Goal: Task Accomplishment & Management: Complete application form

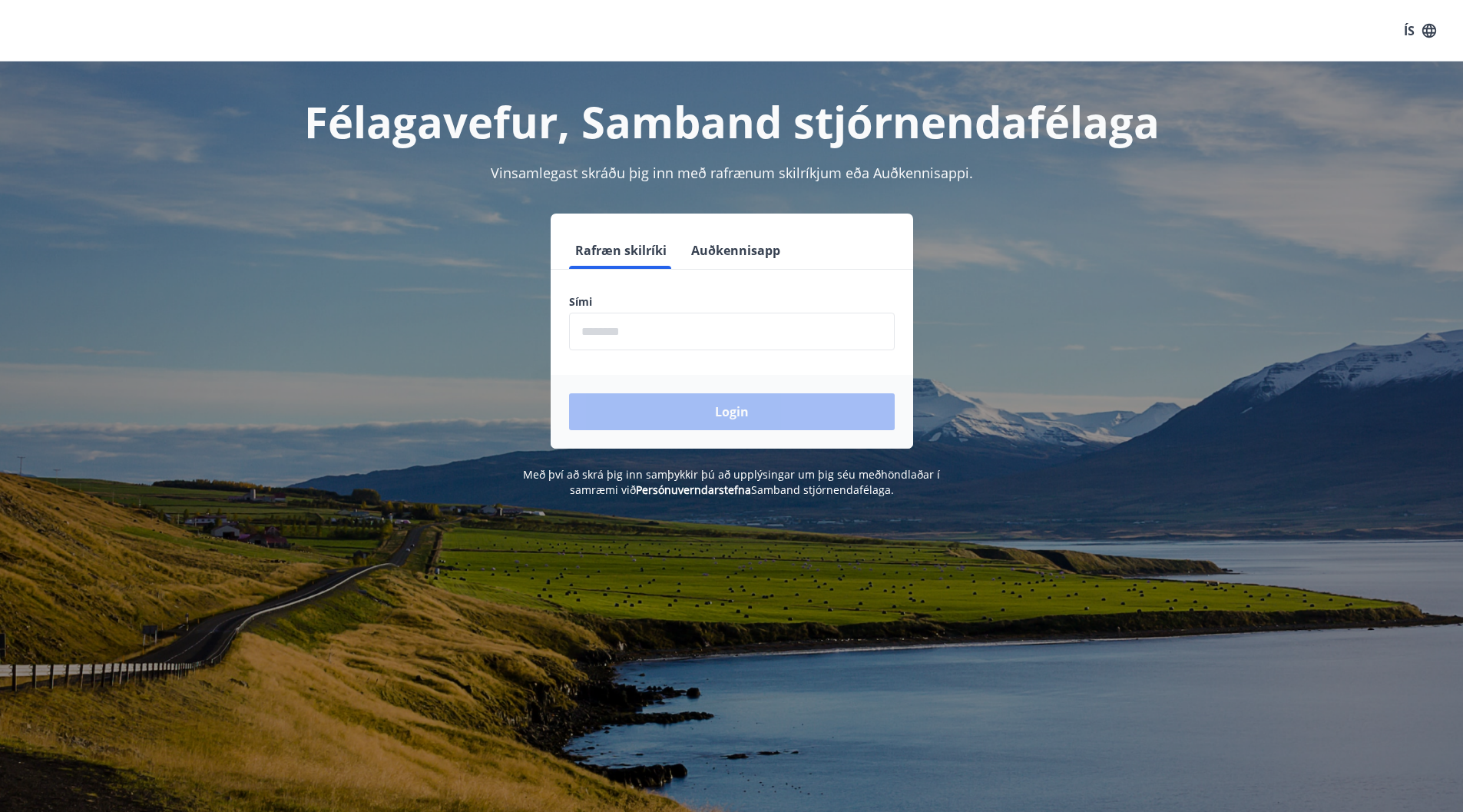
click at [611, 329] on input "phone" at bounding box center [732, 332] width 326 height 38
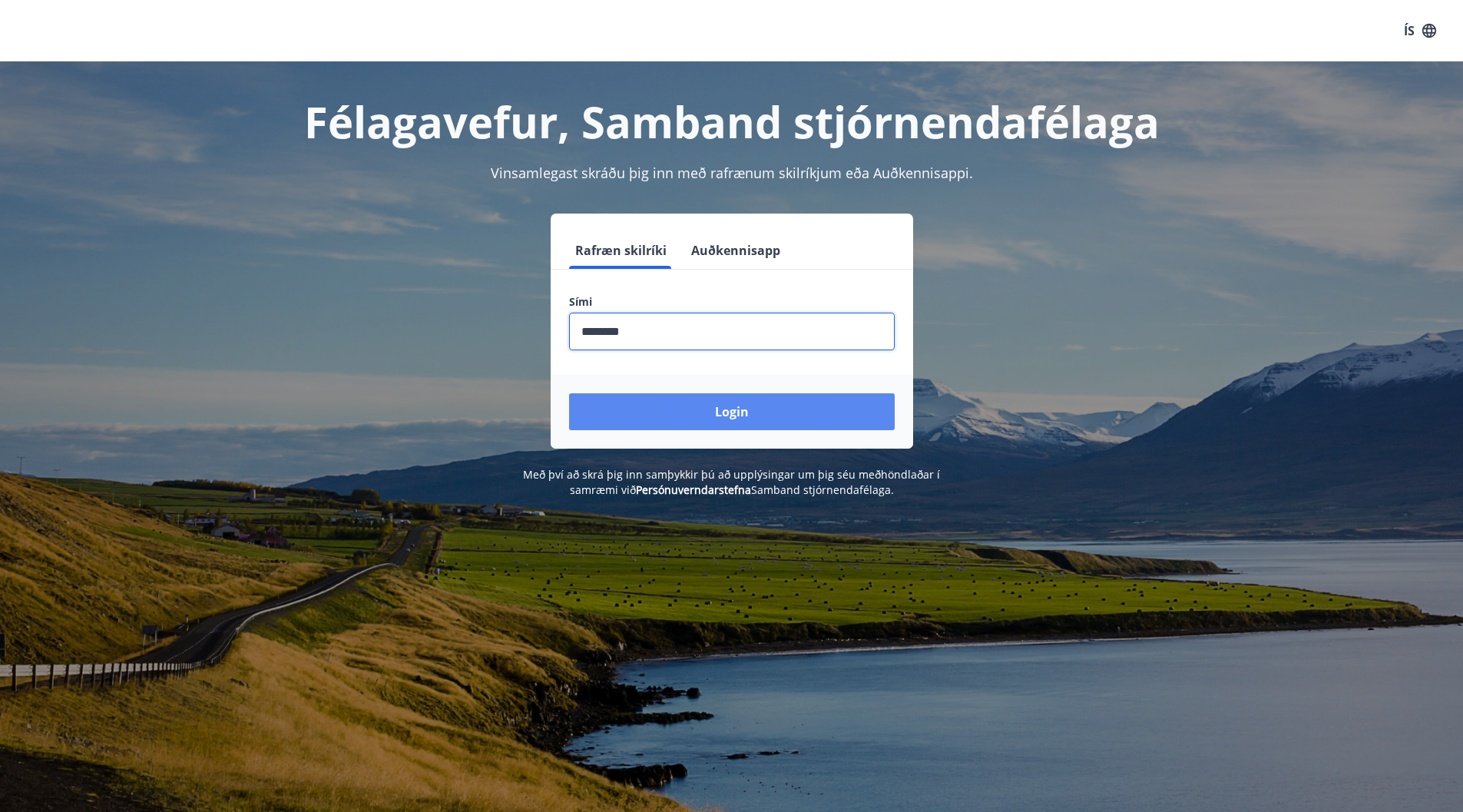
type input "********"
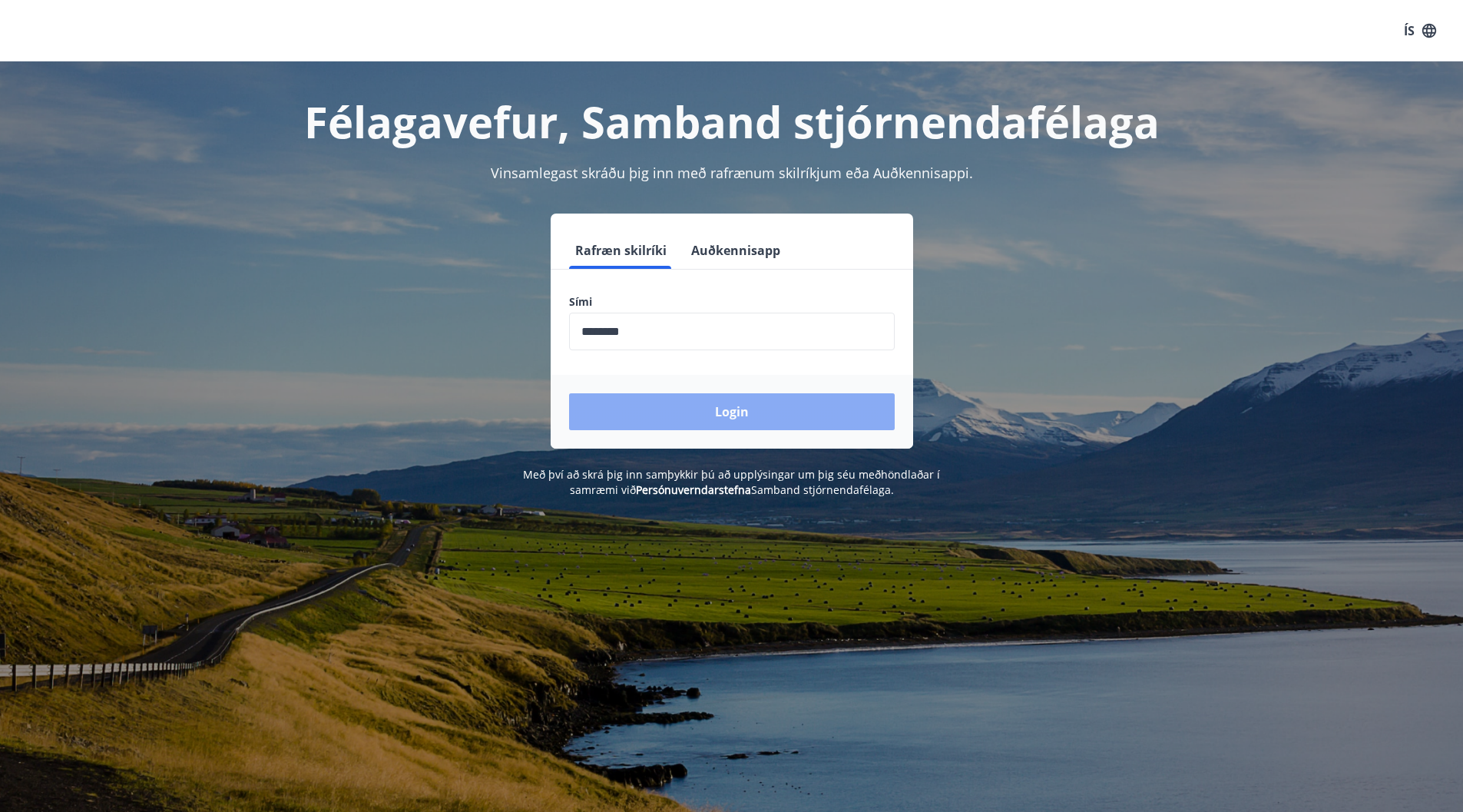
click at [696, 401] on button "Login" at bounding box center [732, 411] width 326 height 37
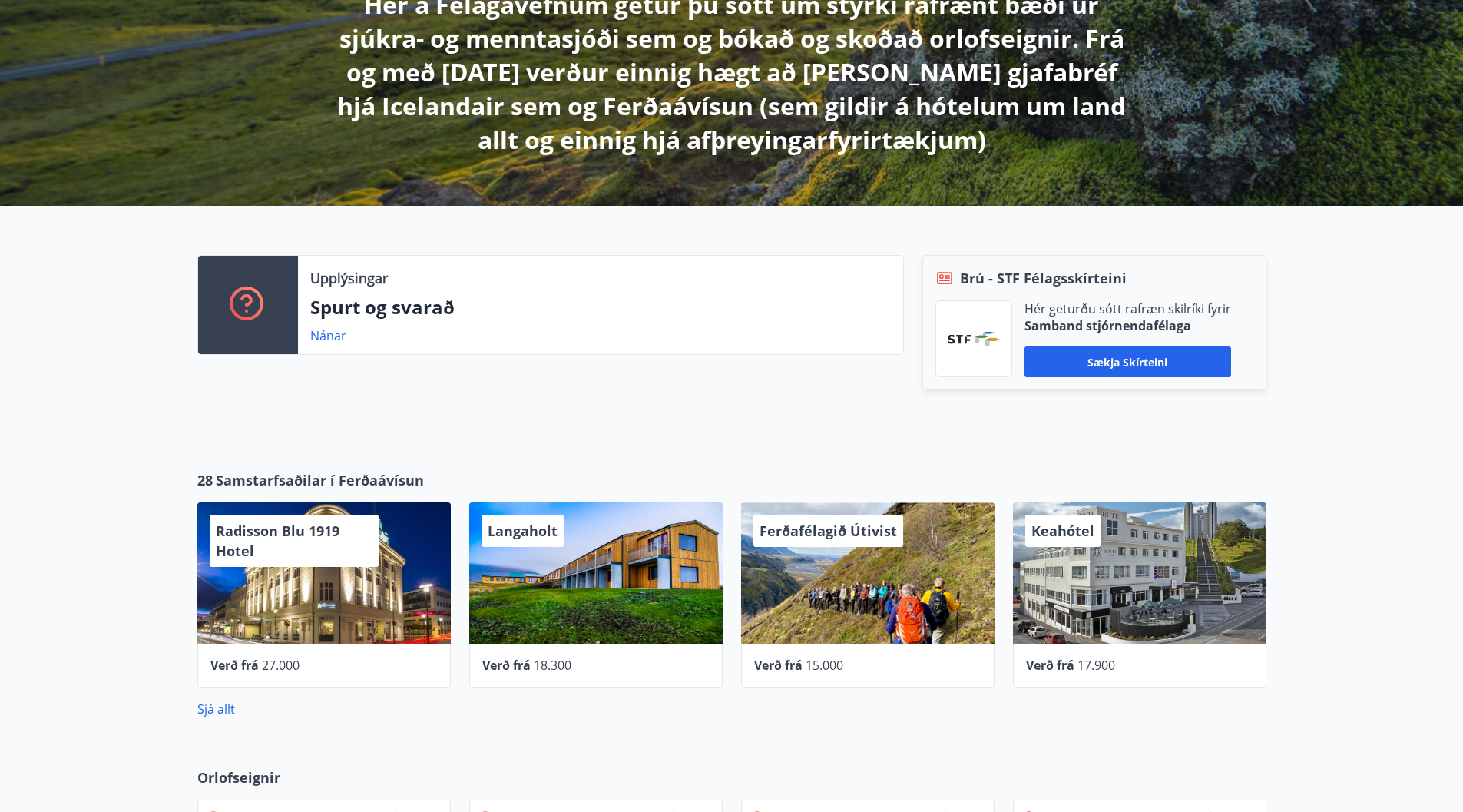
scroll to position [384, 0]
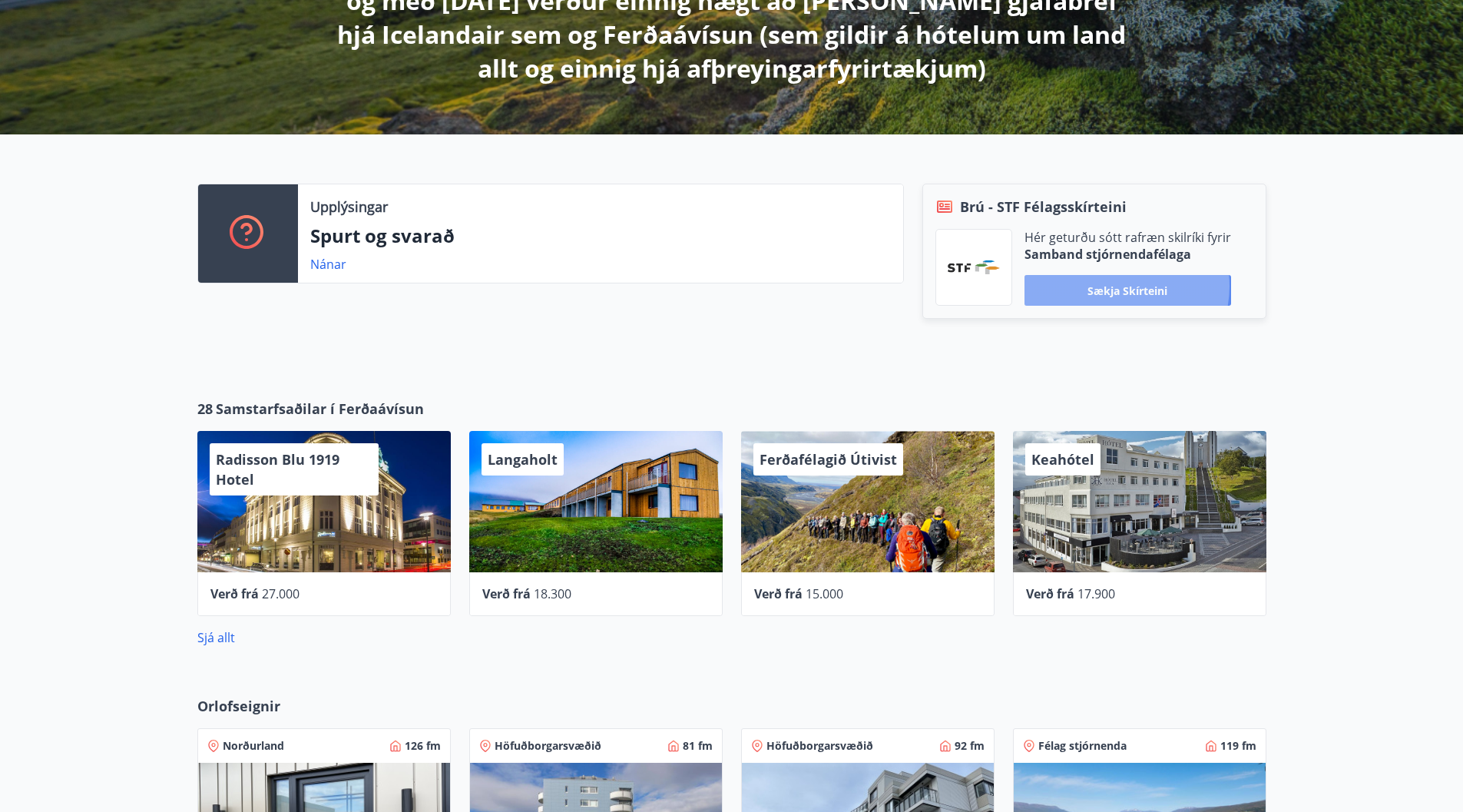
click at [1116, 286] on button "Sækja skírteini" at bounding box center [1128, 290] width 207 height 31
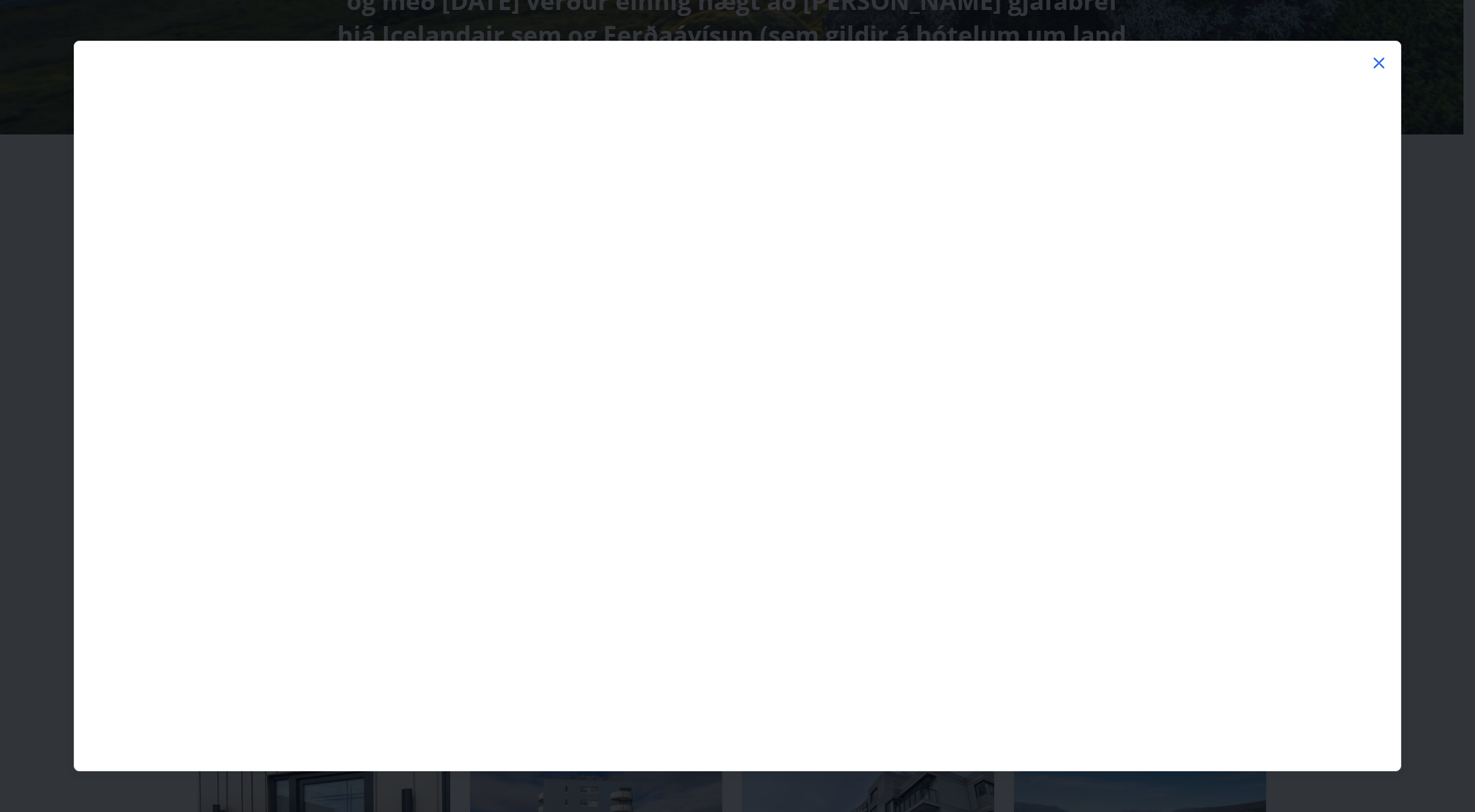
click at [1378, 59] on icon at bounding box center [1379, 62] width 18 height 18
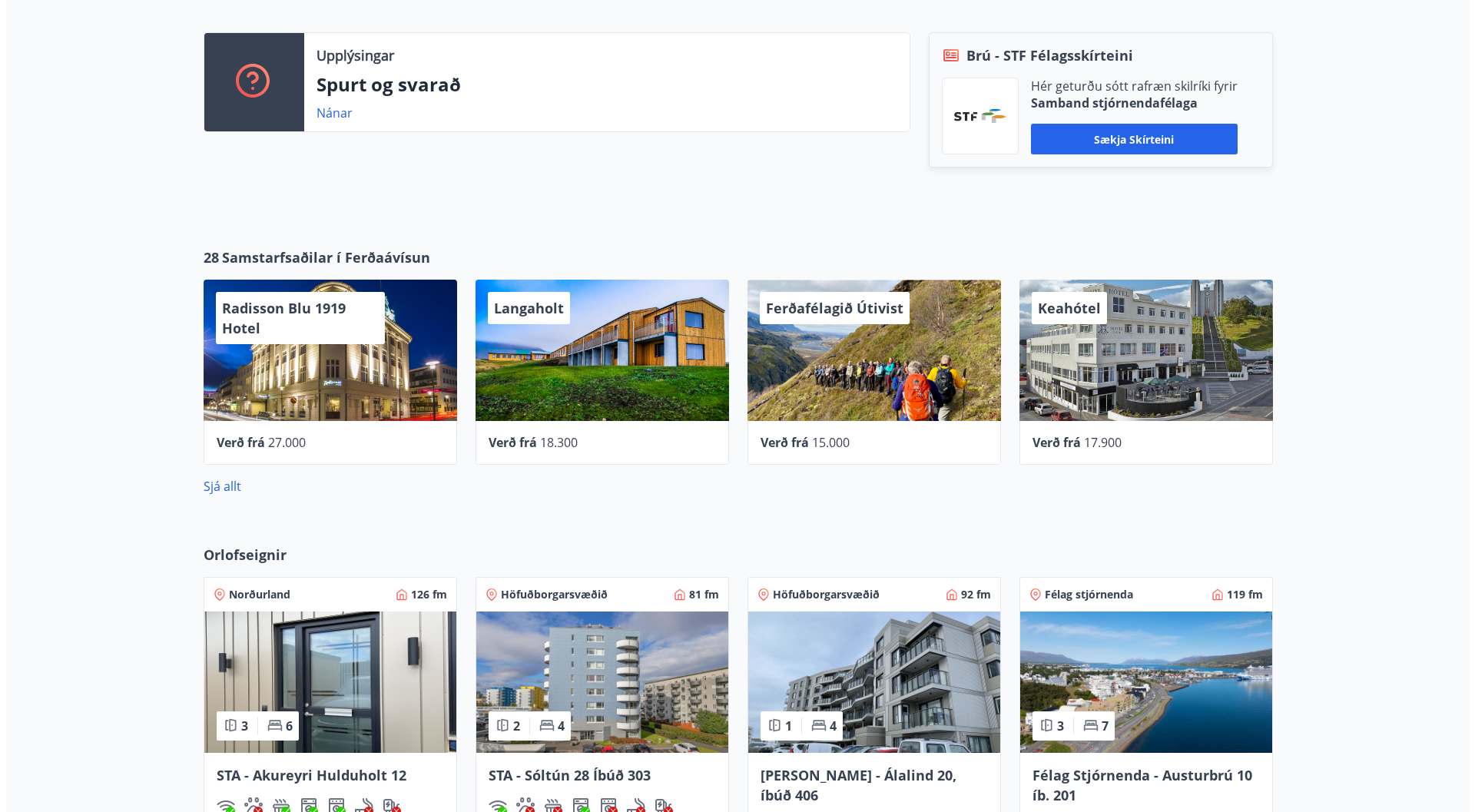
scroll to position [538, 0]
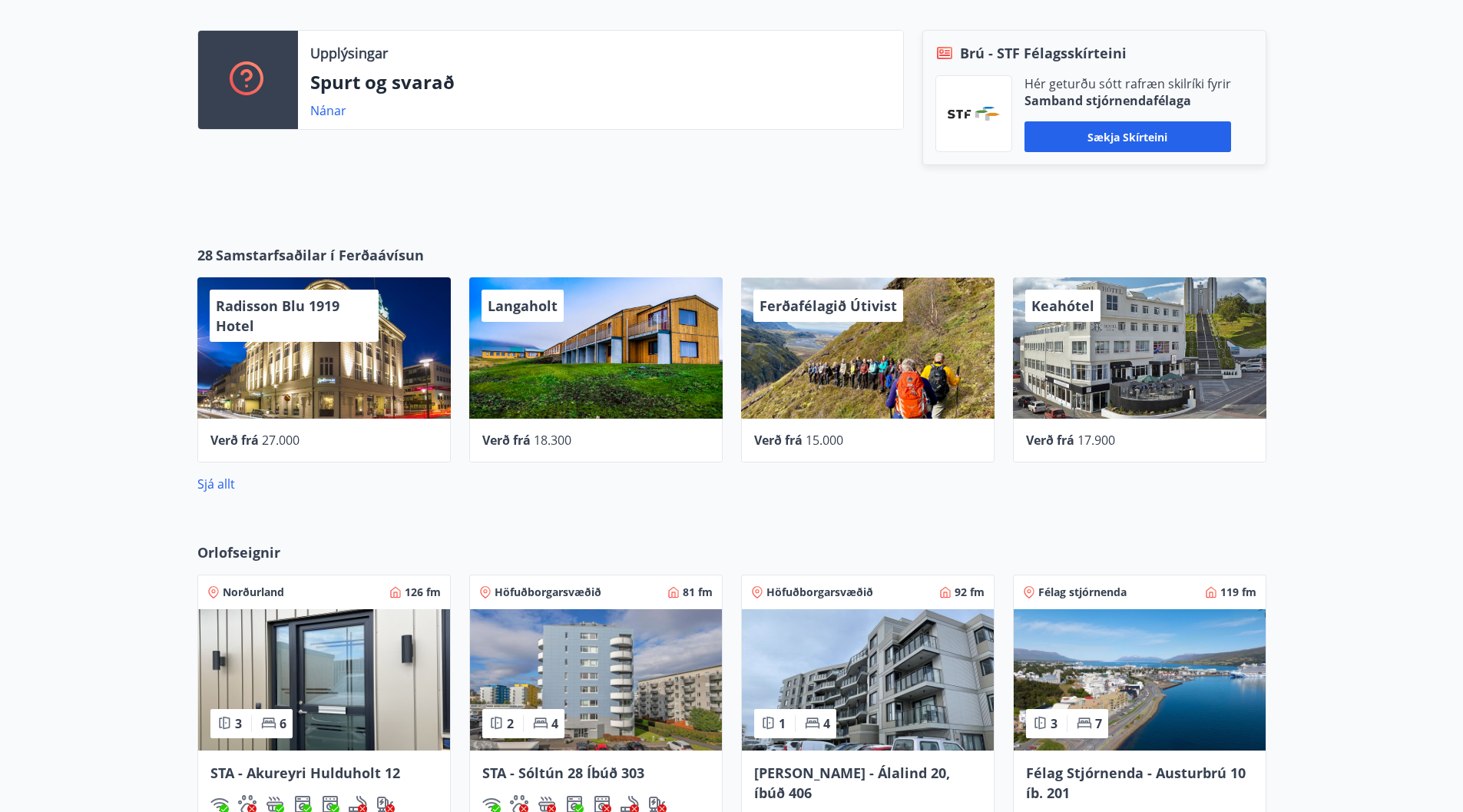
click at [1156, 374] on div "Keahótel" at bounding box center [1140, 348] width 253 height 141
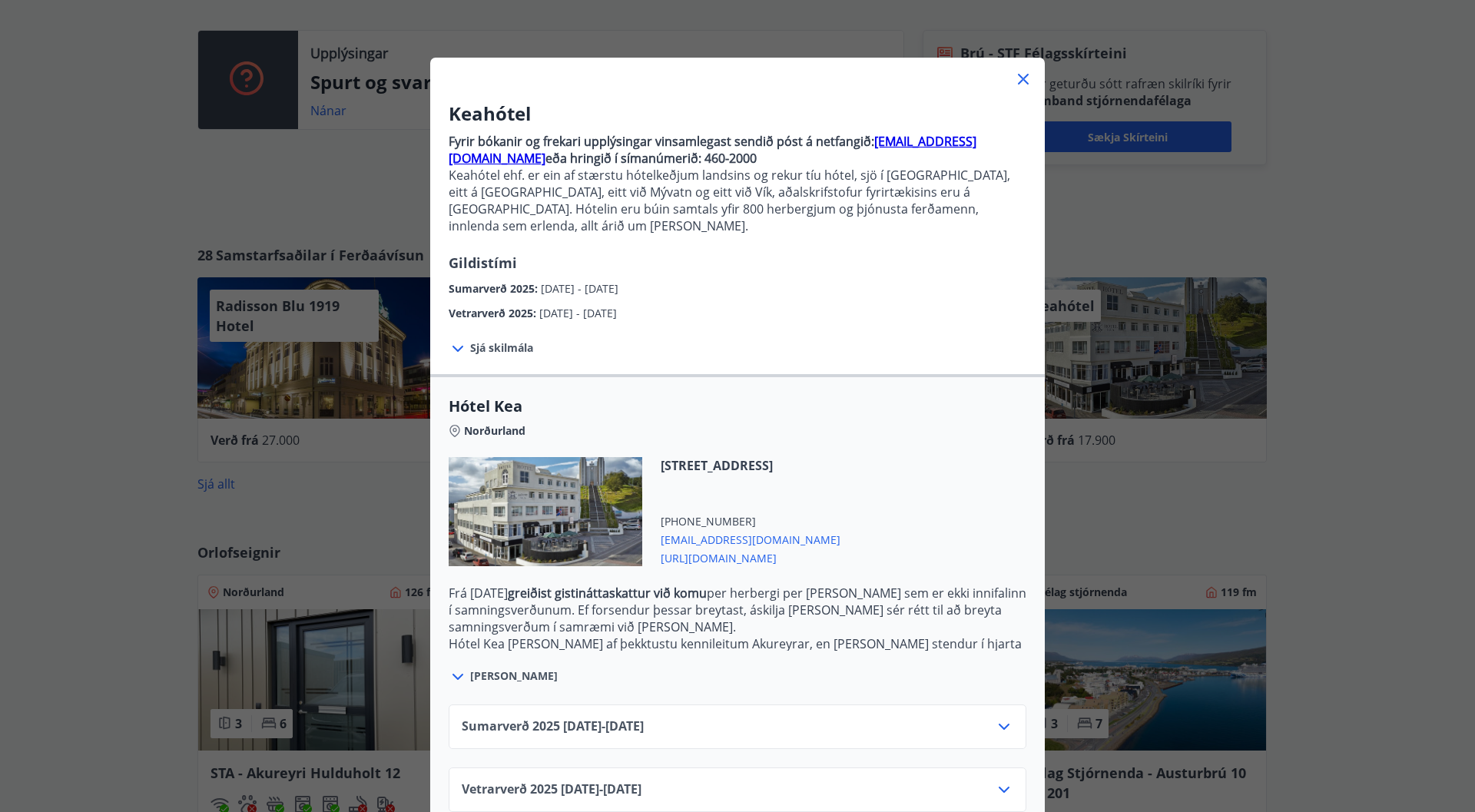
scroll to position [48, 0]
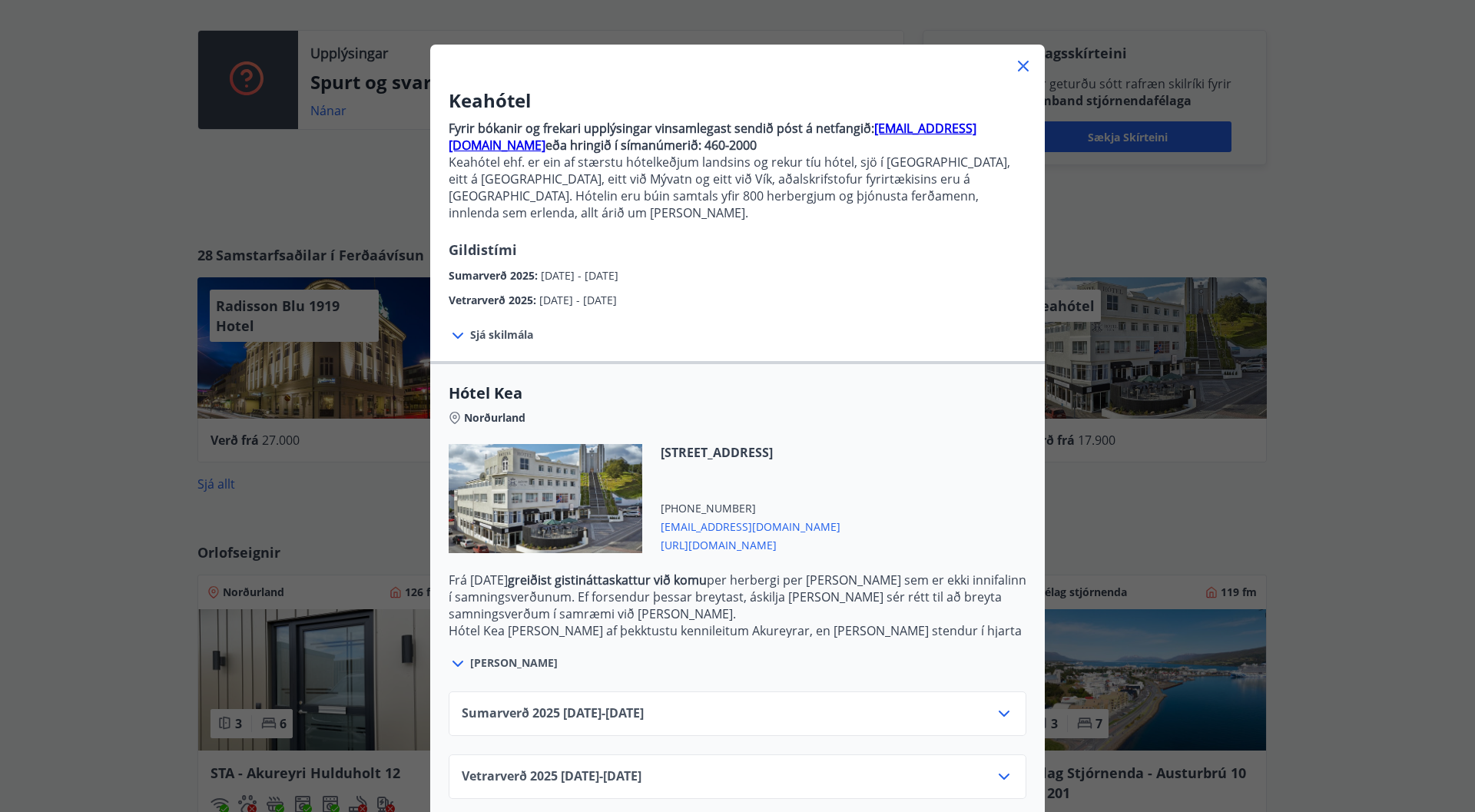
click at [496, 656] on span "[PERSON_NAME]" at bounding box center [514, 663] width 88 height 15
click at [456, 655] on icon at bounding box center [458, 664] width 18 height 18
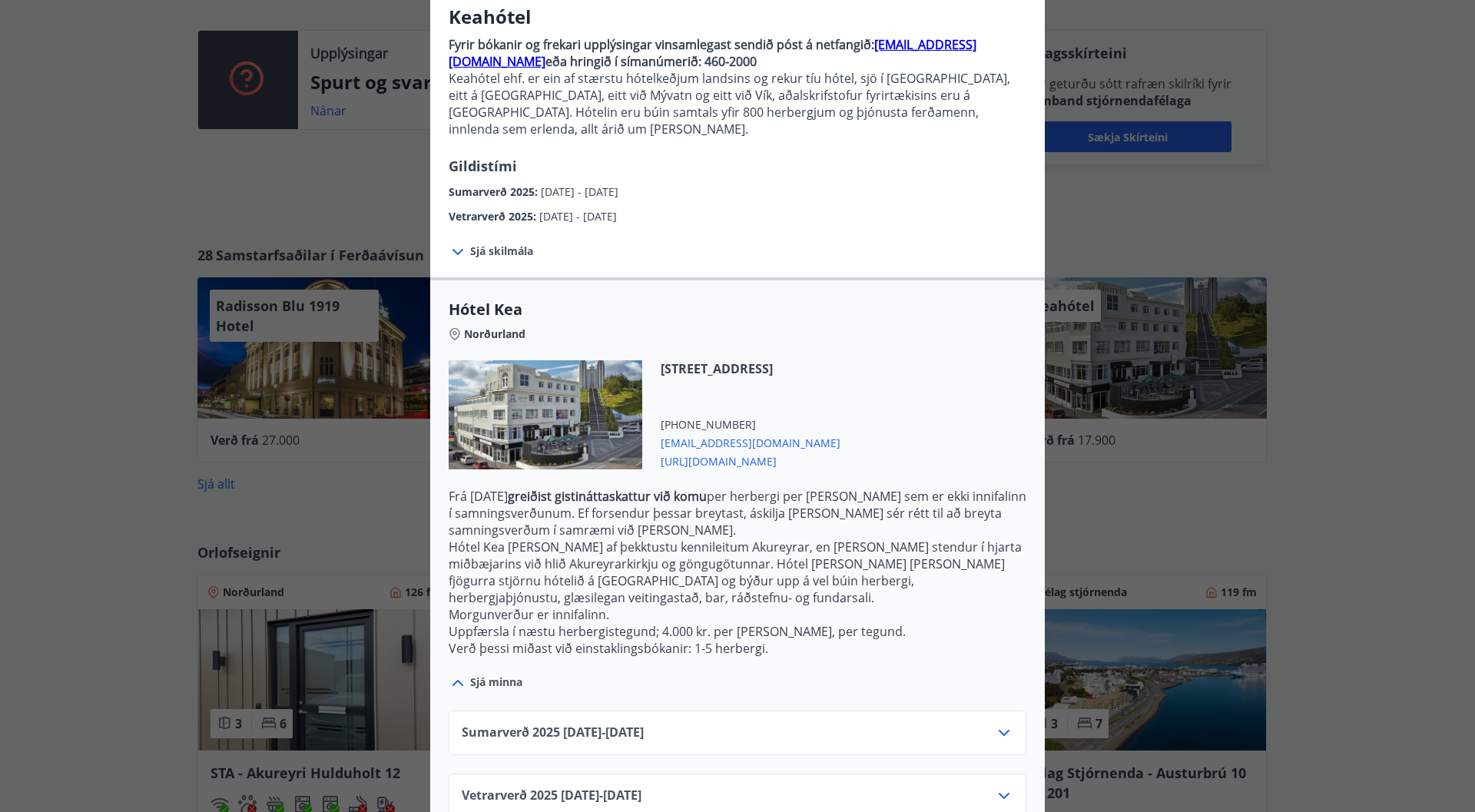
scroll to position [134, 0]
click at [998, 784] on icon at bounding box center [1004, 793] width 18 height 18
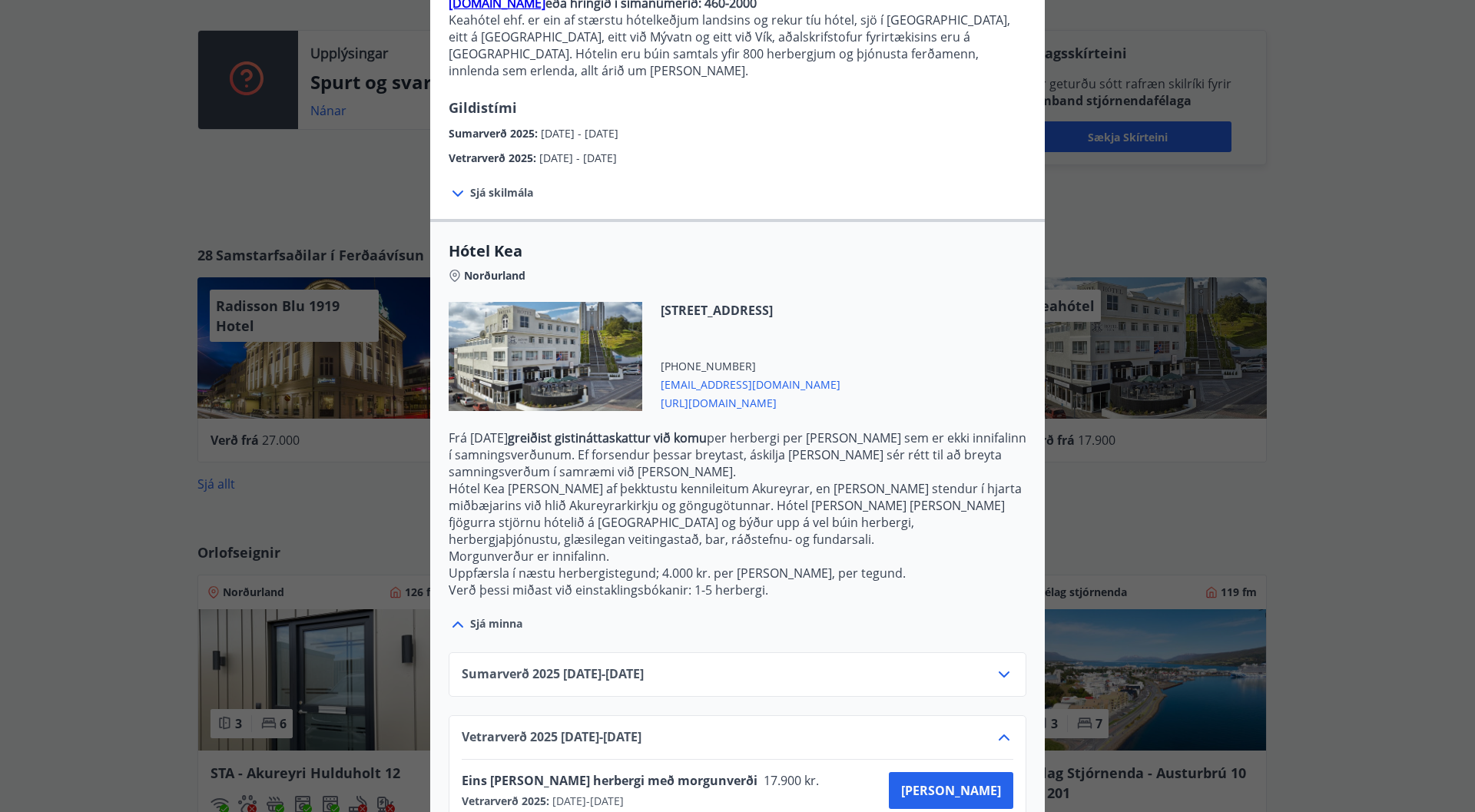
scroll to position [258, 0]
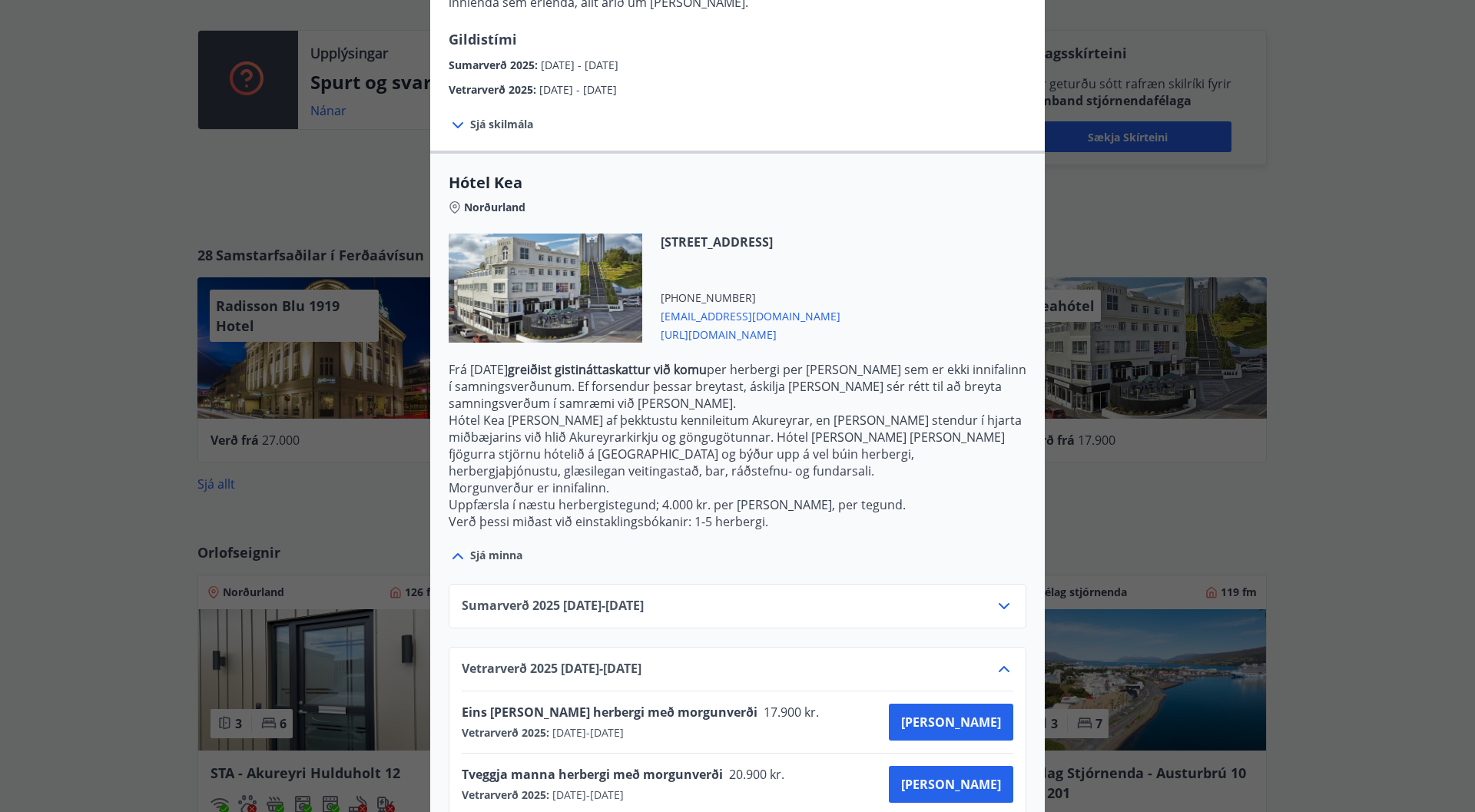
click at [999, 597] on icon at bounding box center [1004, 606] width 18 height 18
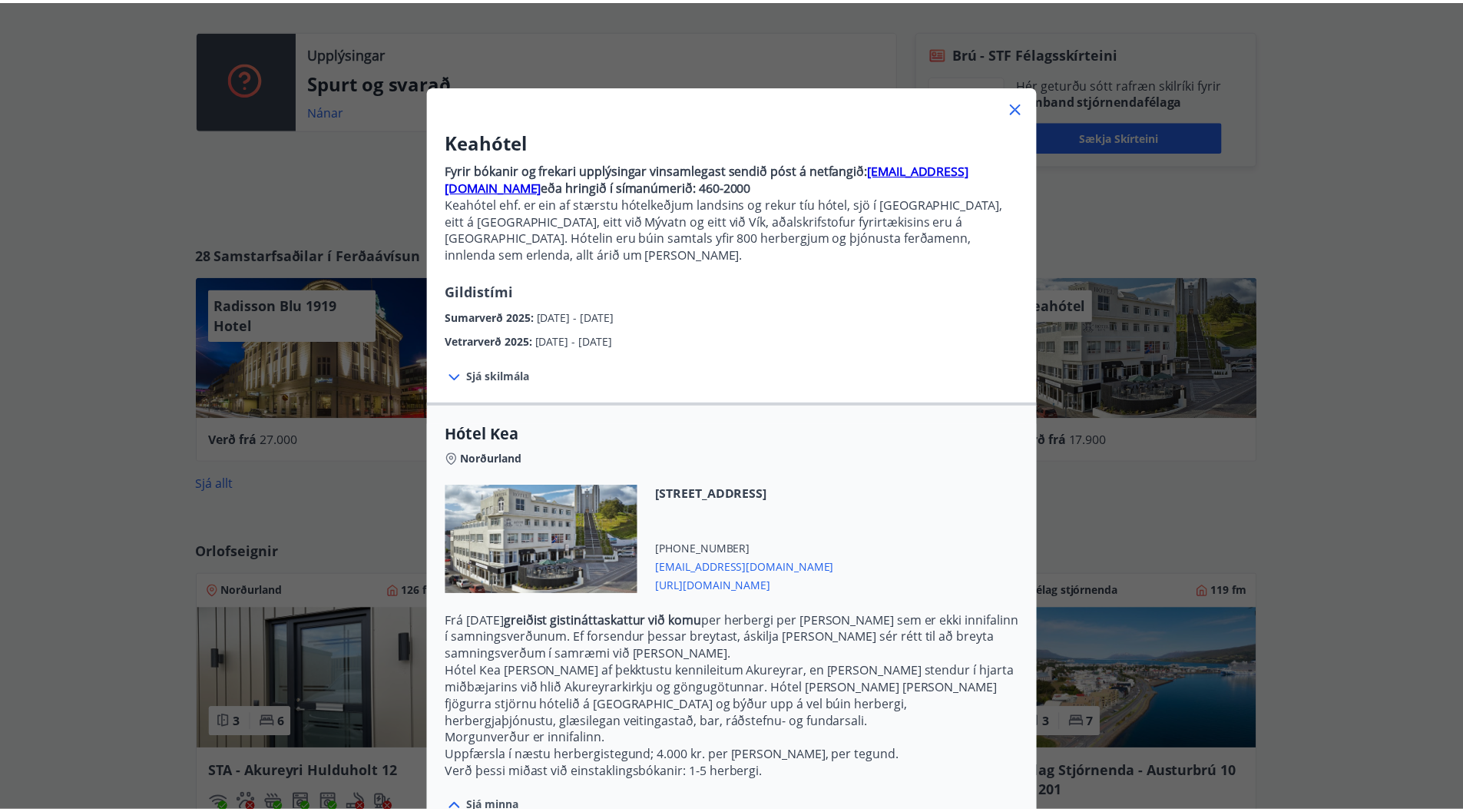
scroll to position [0, 0]
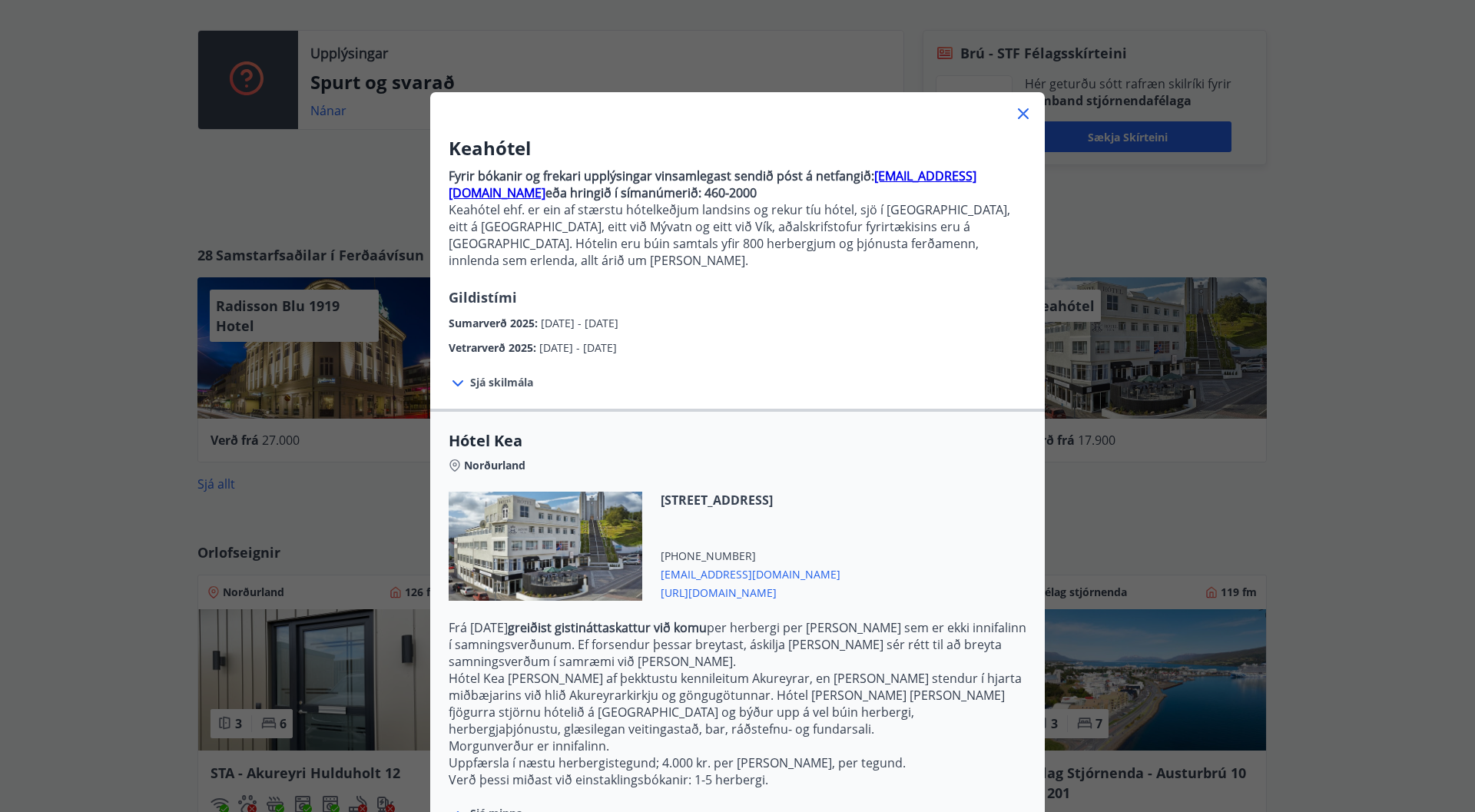
click at [1016, 114] on icon at bounding box center [1023, 114] width 18 height 18
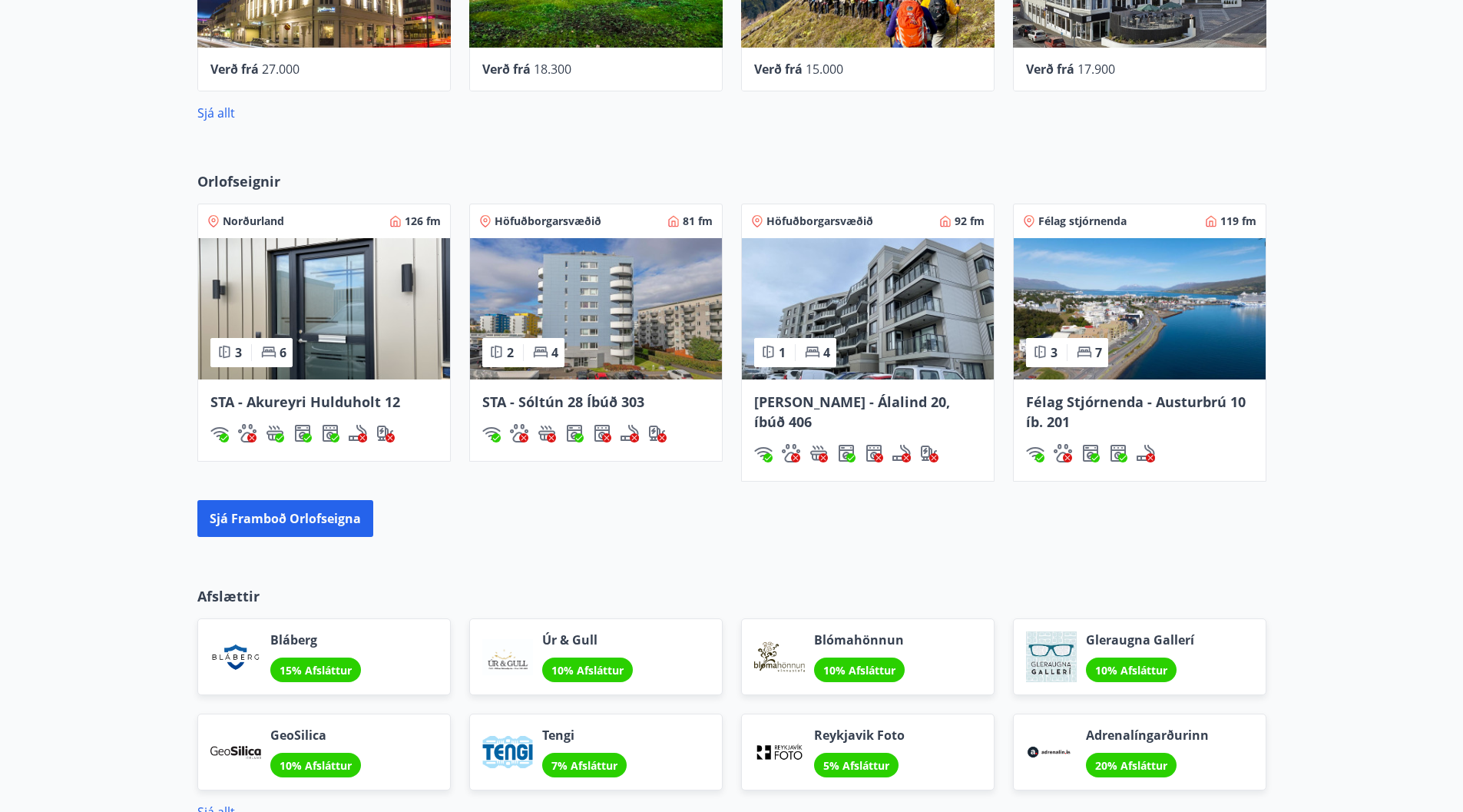
scroll to position [921, 0]
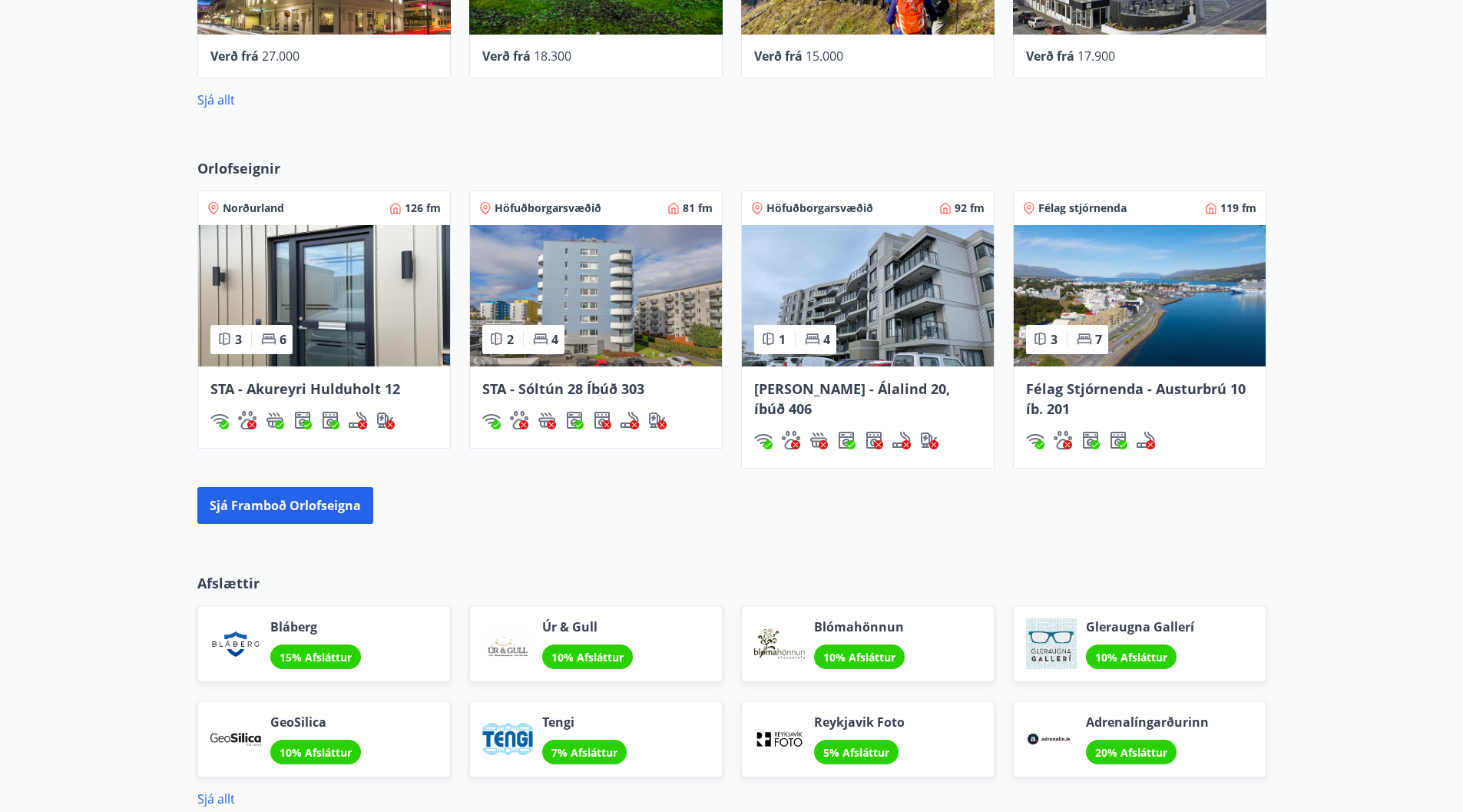
click at [324, 279] on img at bounding box center [324, 296] width 252 height 141
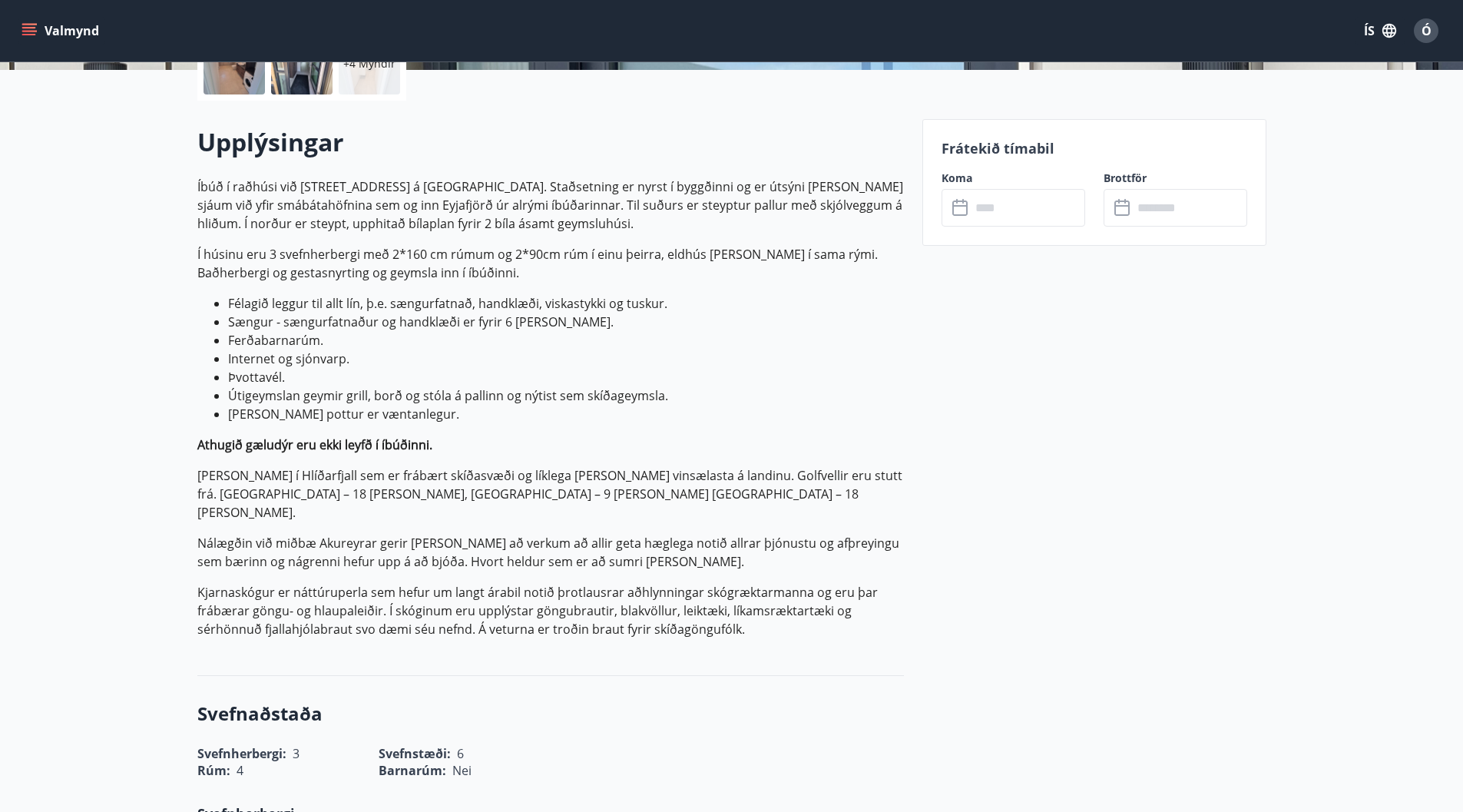
scroll to position [7, 0]
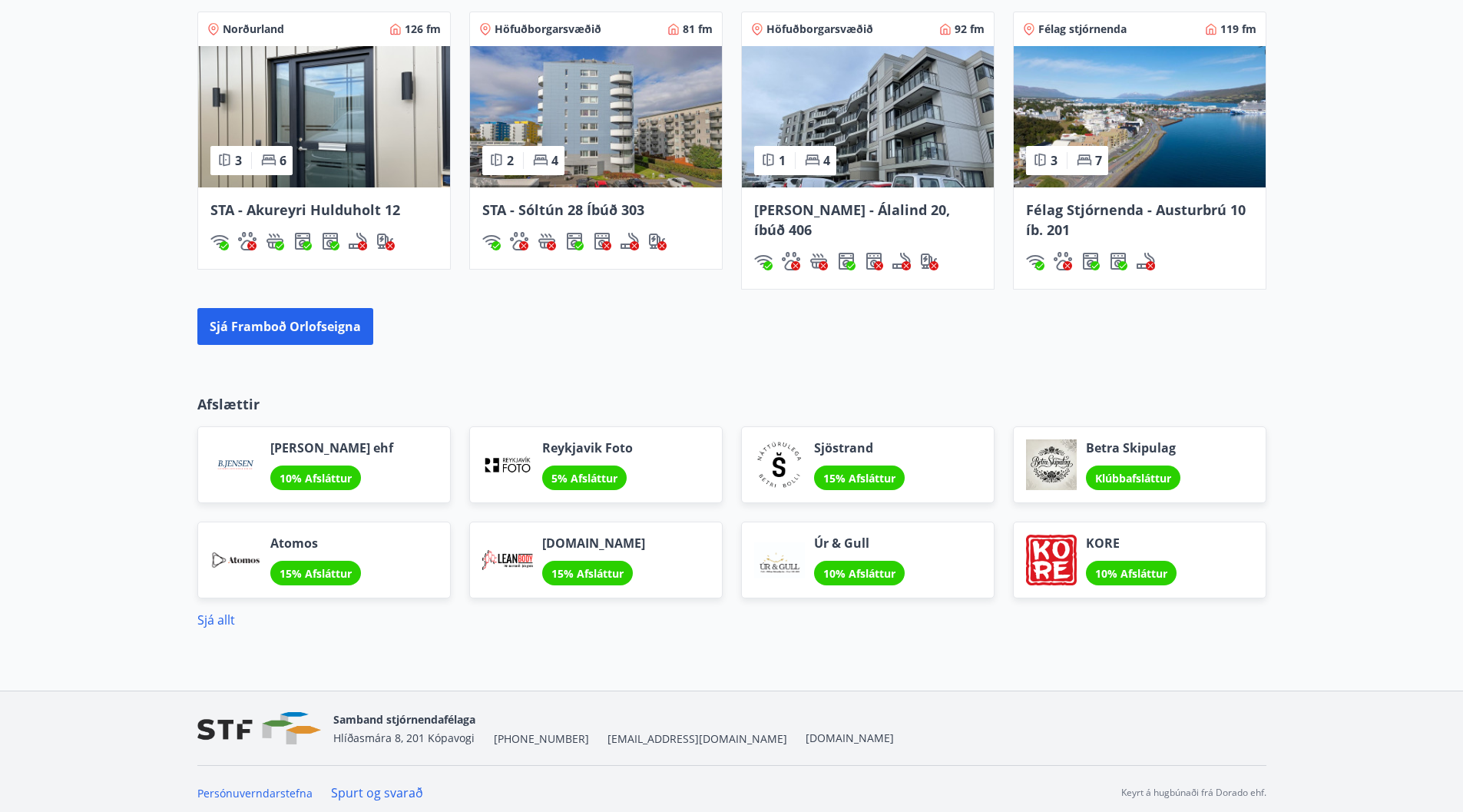
scroll to position [1091, 0]
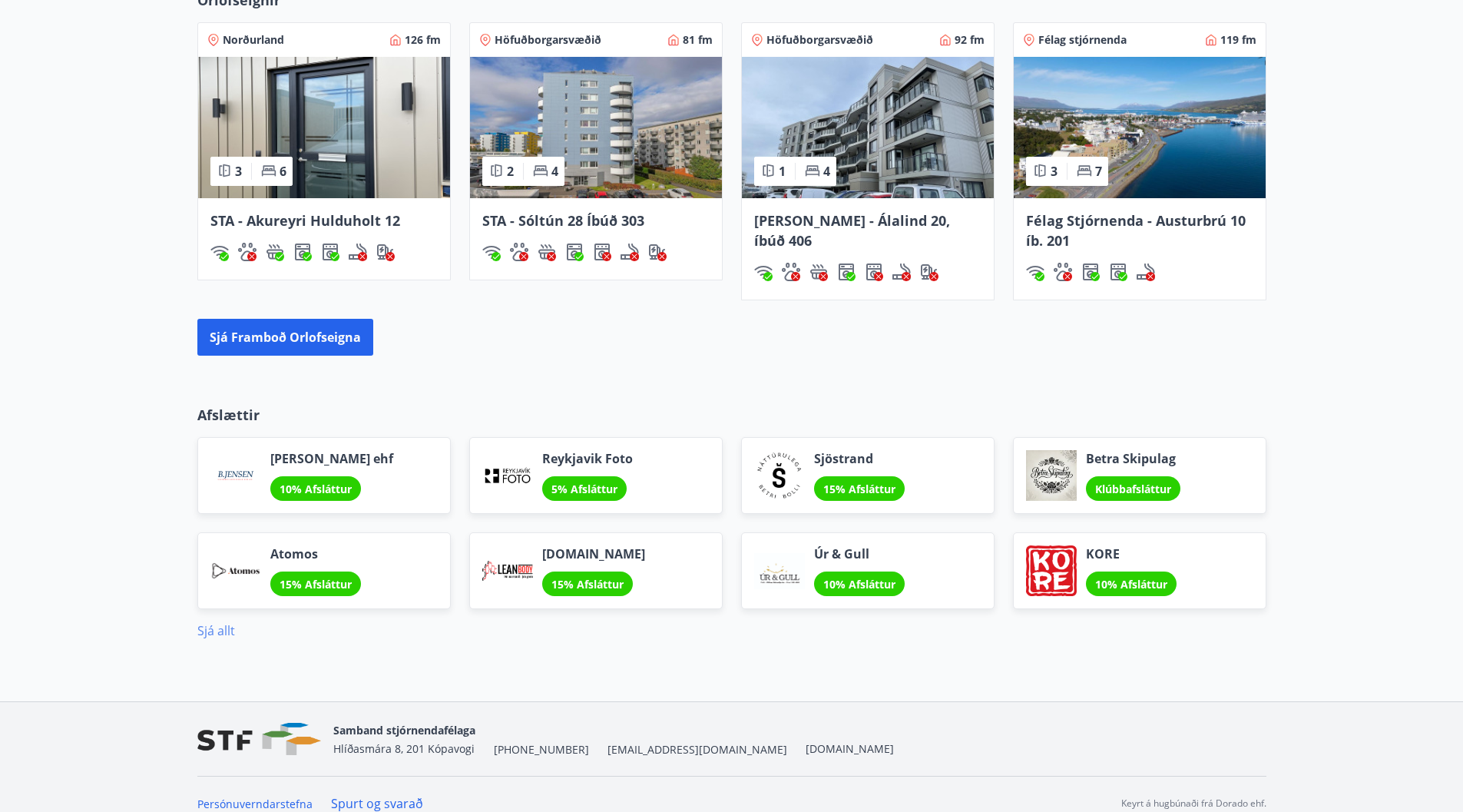
click at [225, 630] on link "Sjá allt" at bounding box center [216, 630] width 38 height 17
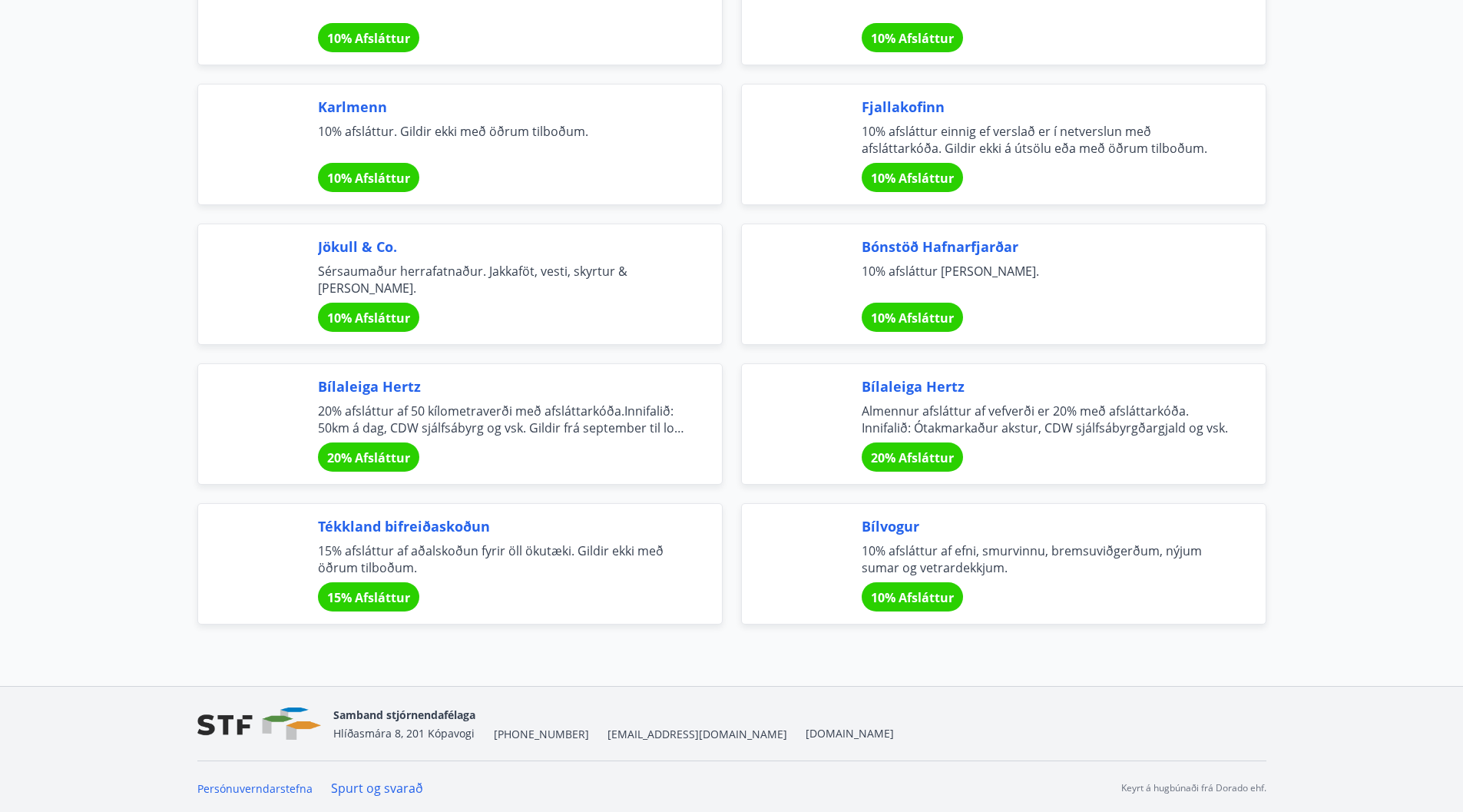
scroll to position [4873, 0]
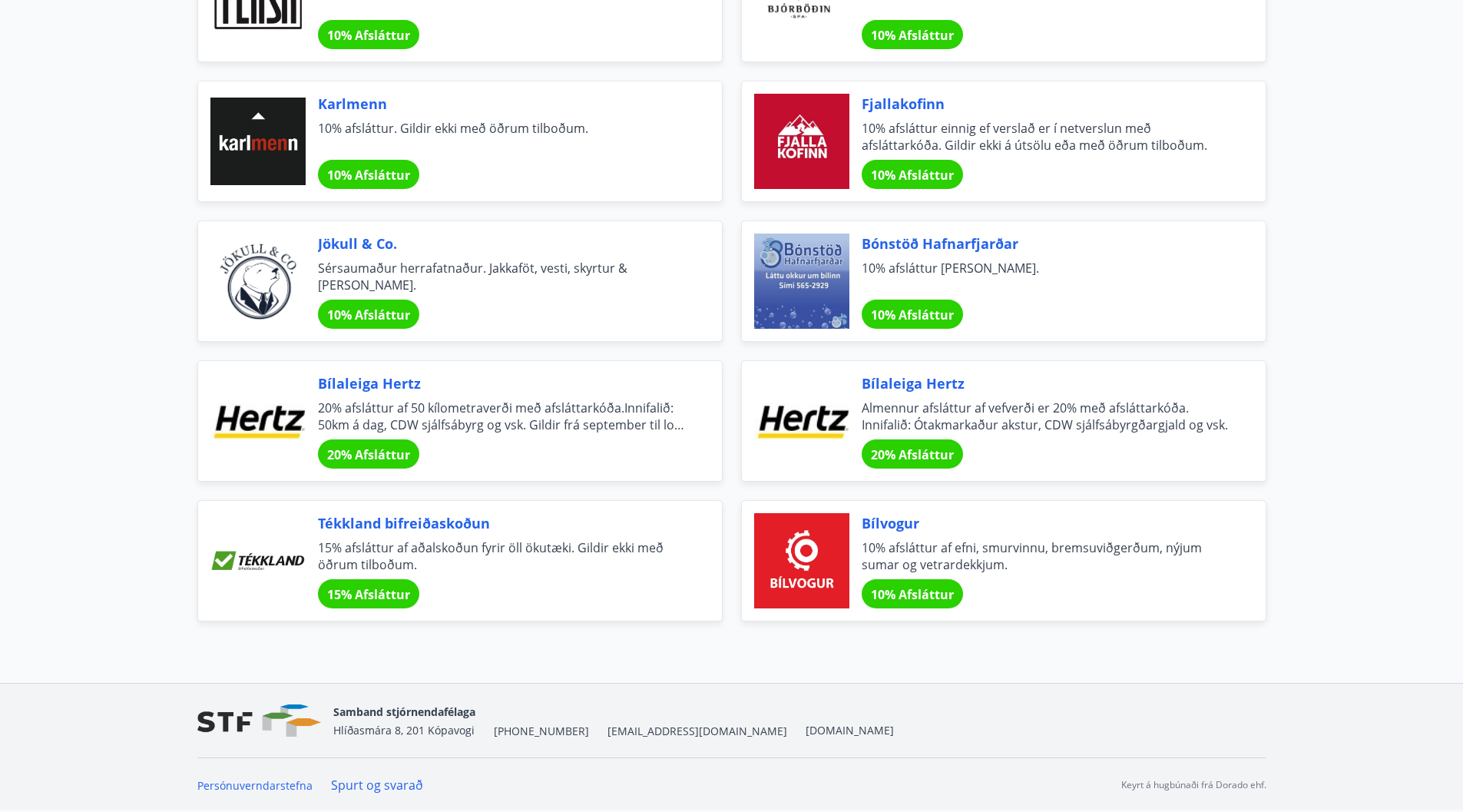
drag, startPoint x: 584, startPoint y: 595, endPoint x: 590, endPoint y: 585, distance: 11.7
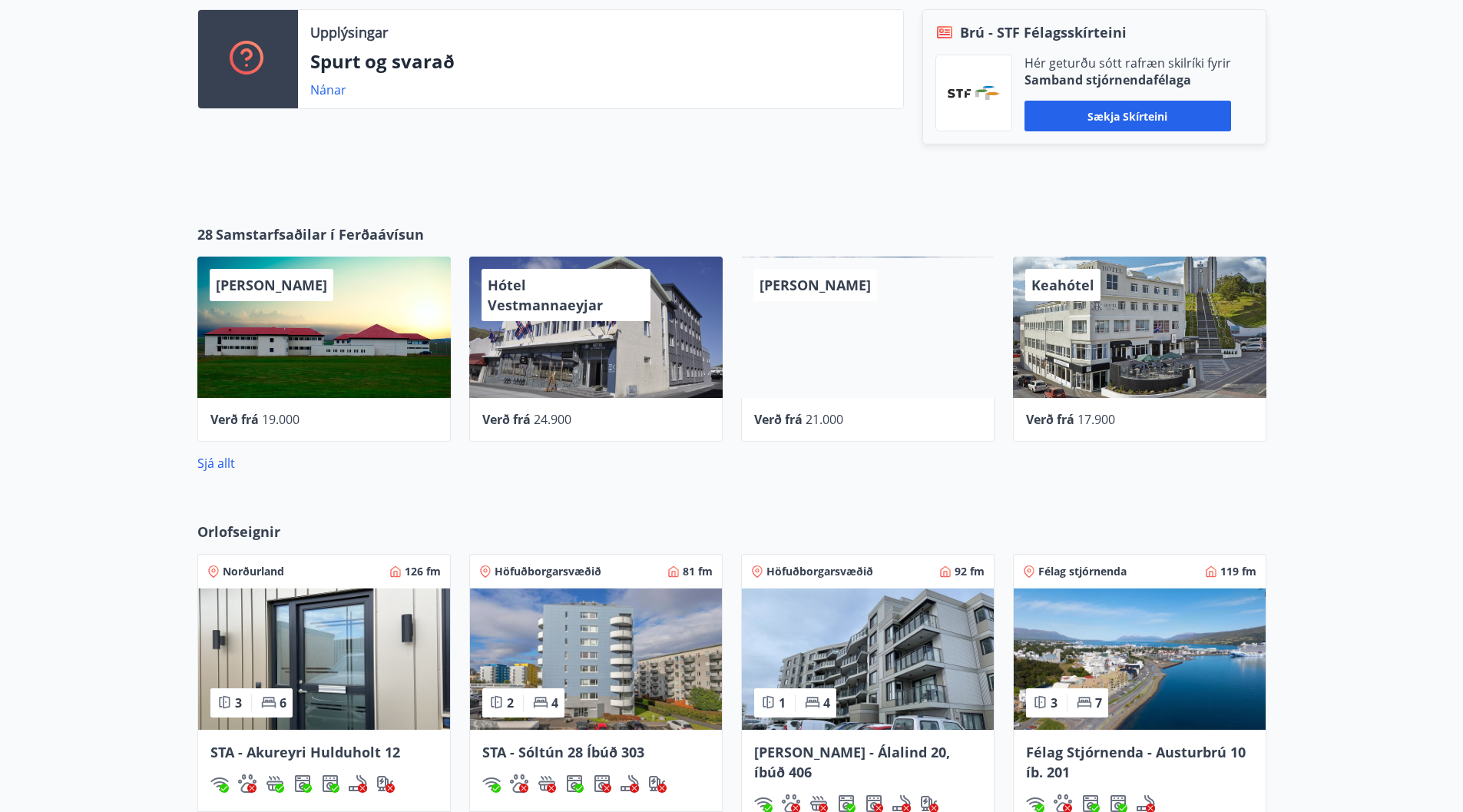
scroll to position [417, 0]
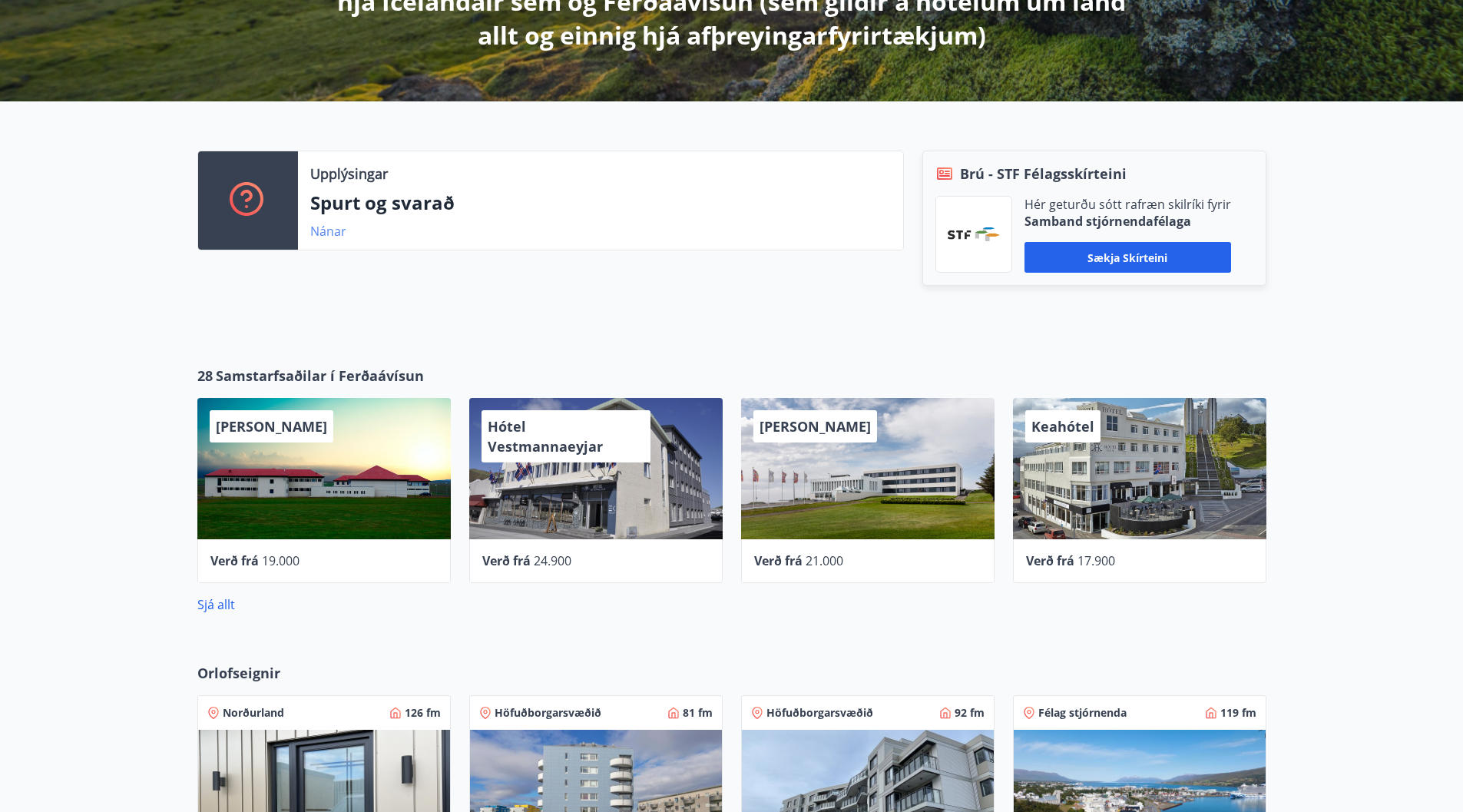
click at [319, 231] on link "Nánar" at bounding box center [328, 231] width 36 height 17
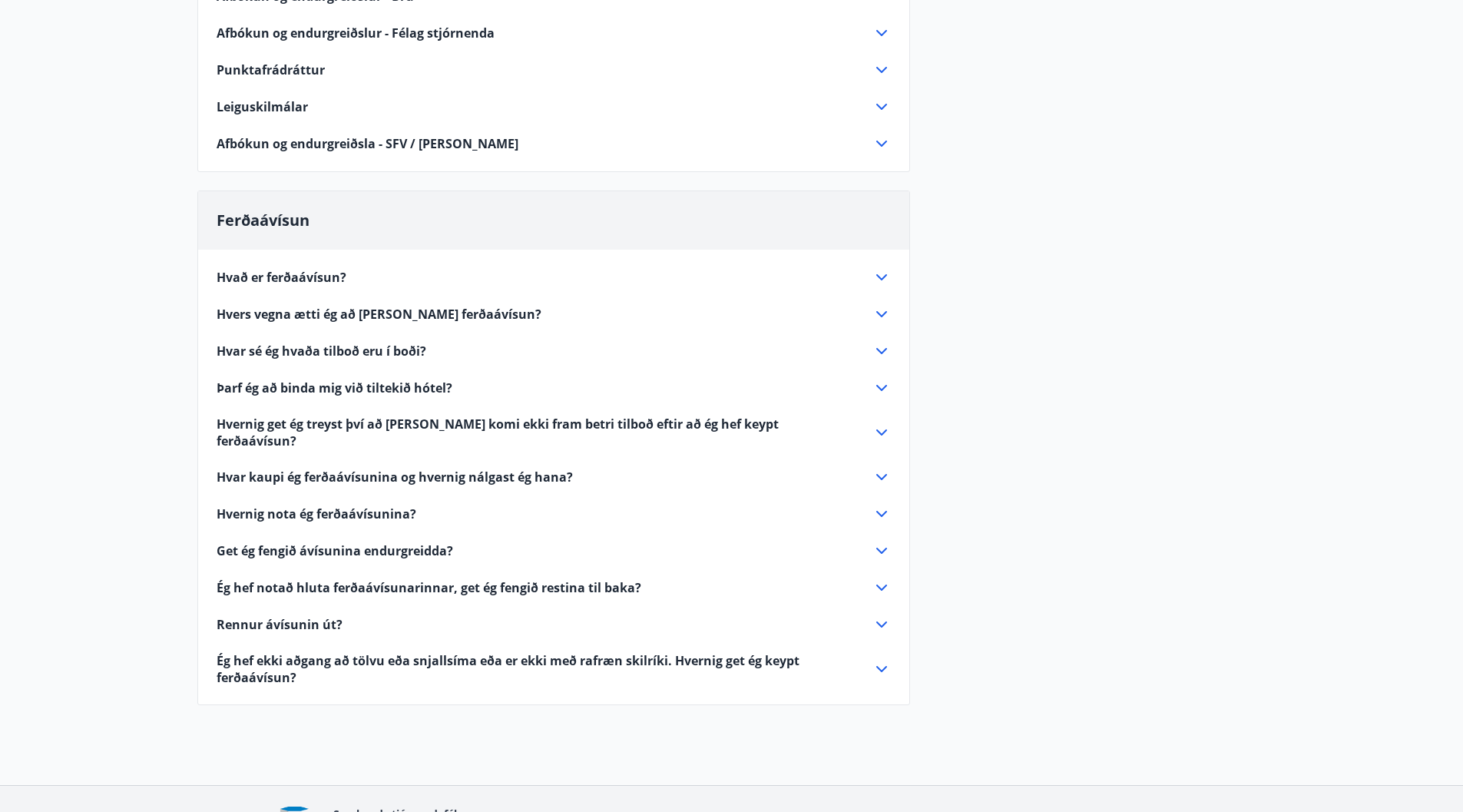
scroll to position [461, 0]
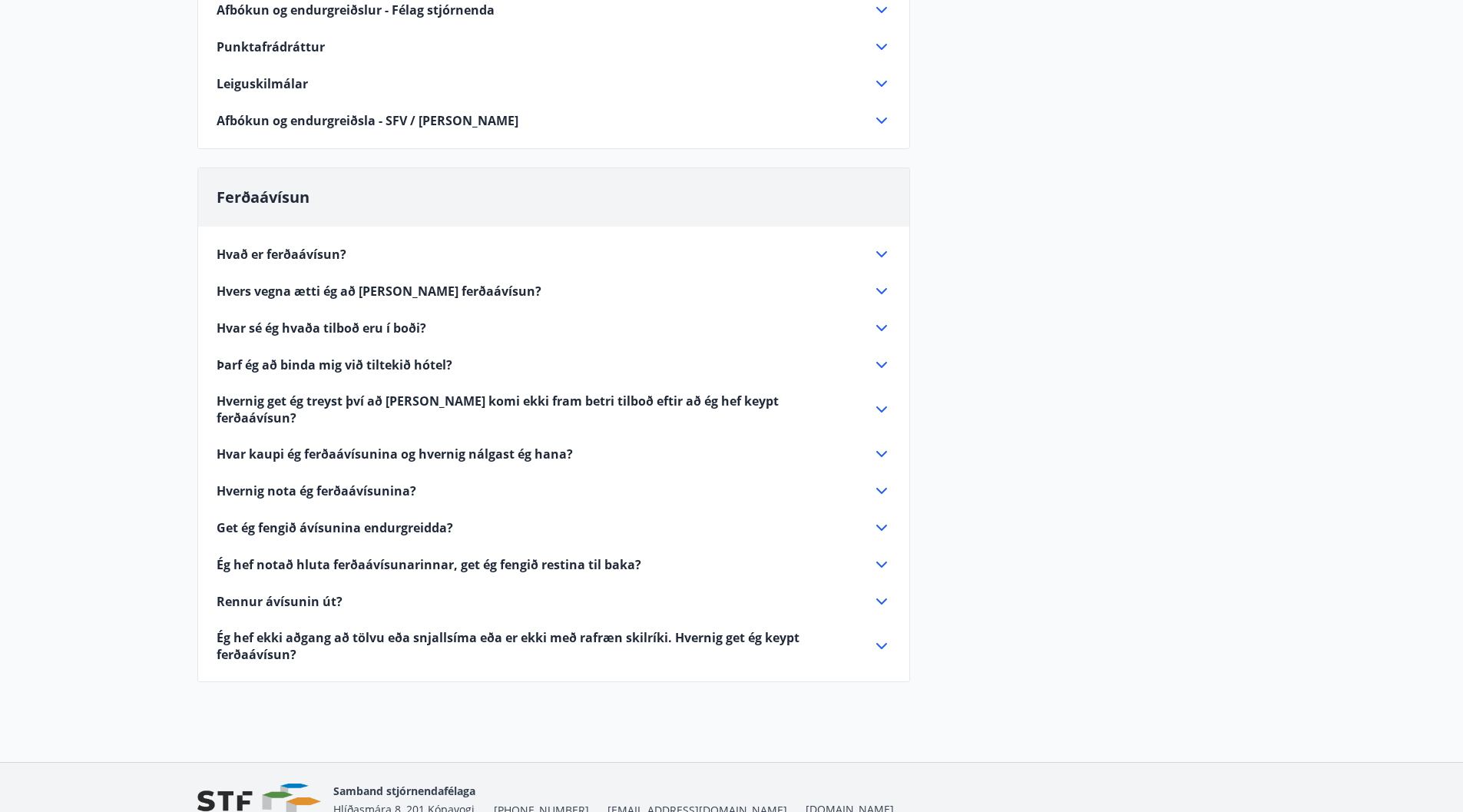
click at [883, 253] on icon at bounding box center [882, 254] width 18 height 18
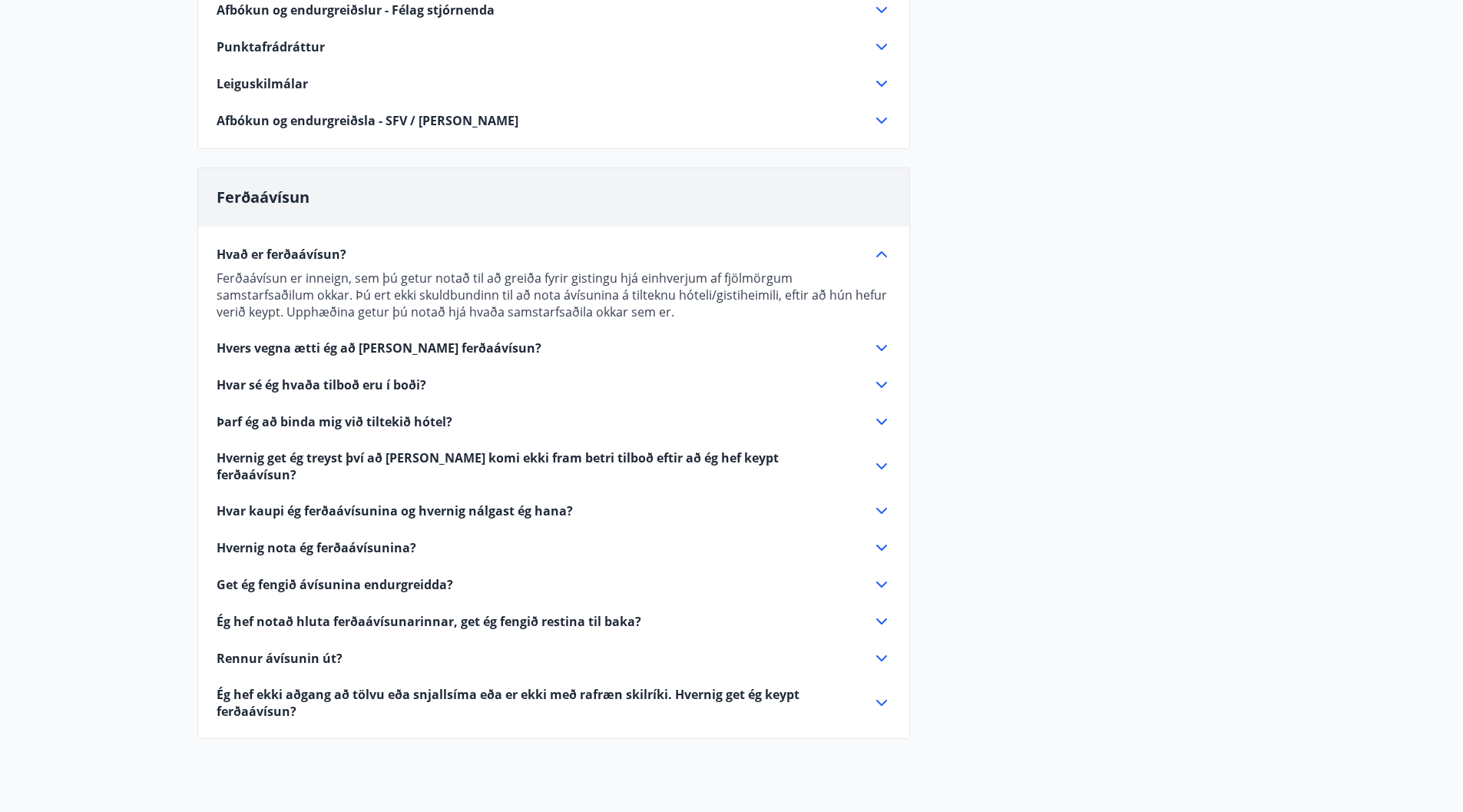
click at [880, 345] on icon at bounding box center [882, 348] width 18 height 18
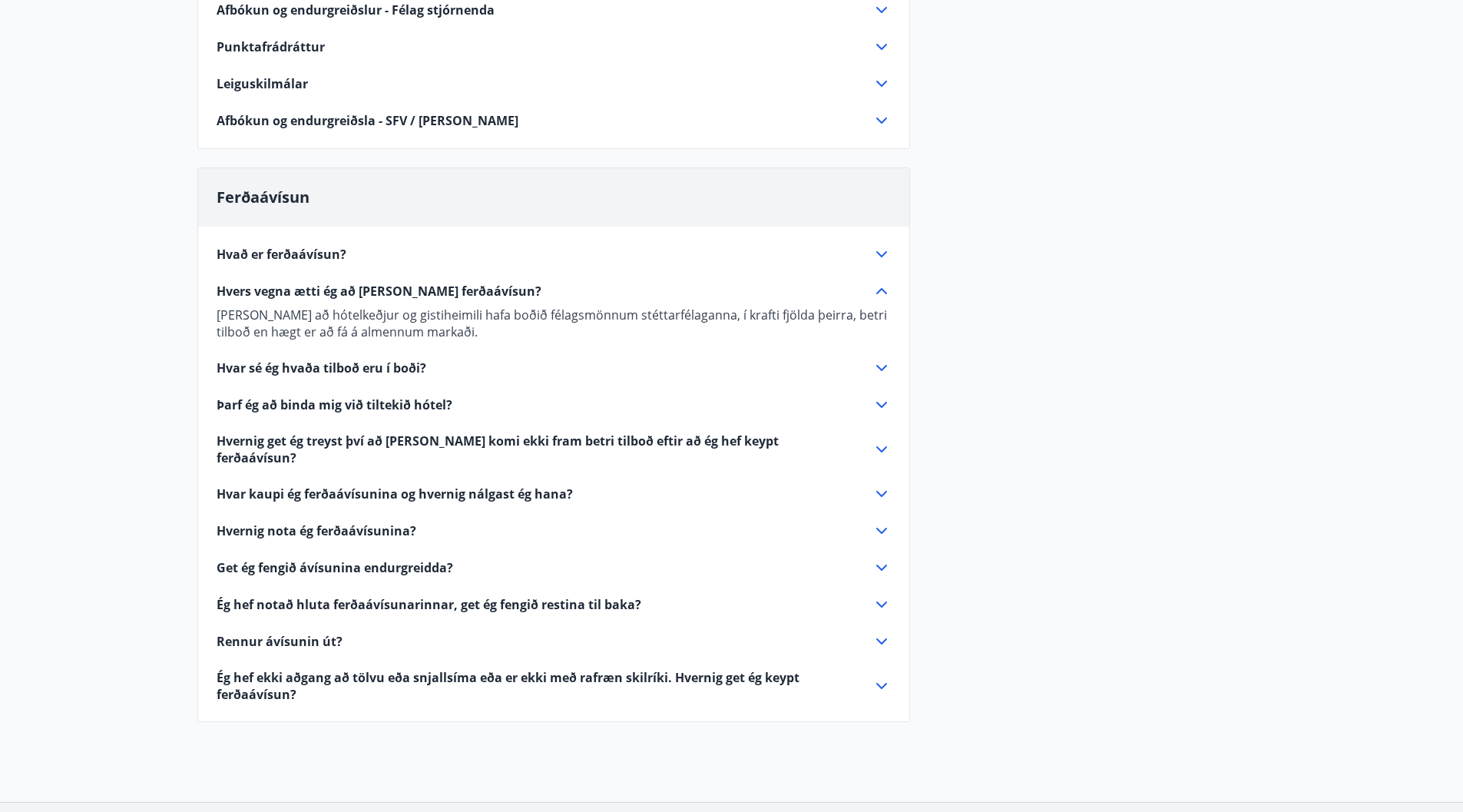
click at [879, 365] on icon at bounding box center [882, 368] width 18 height 18
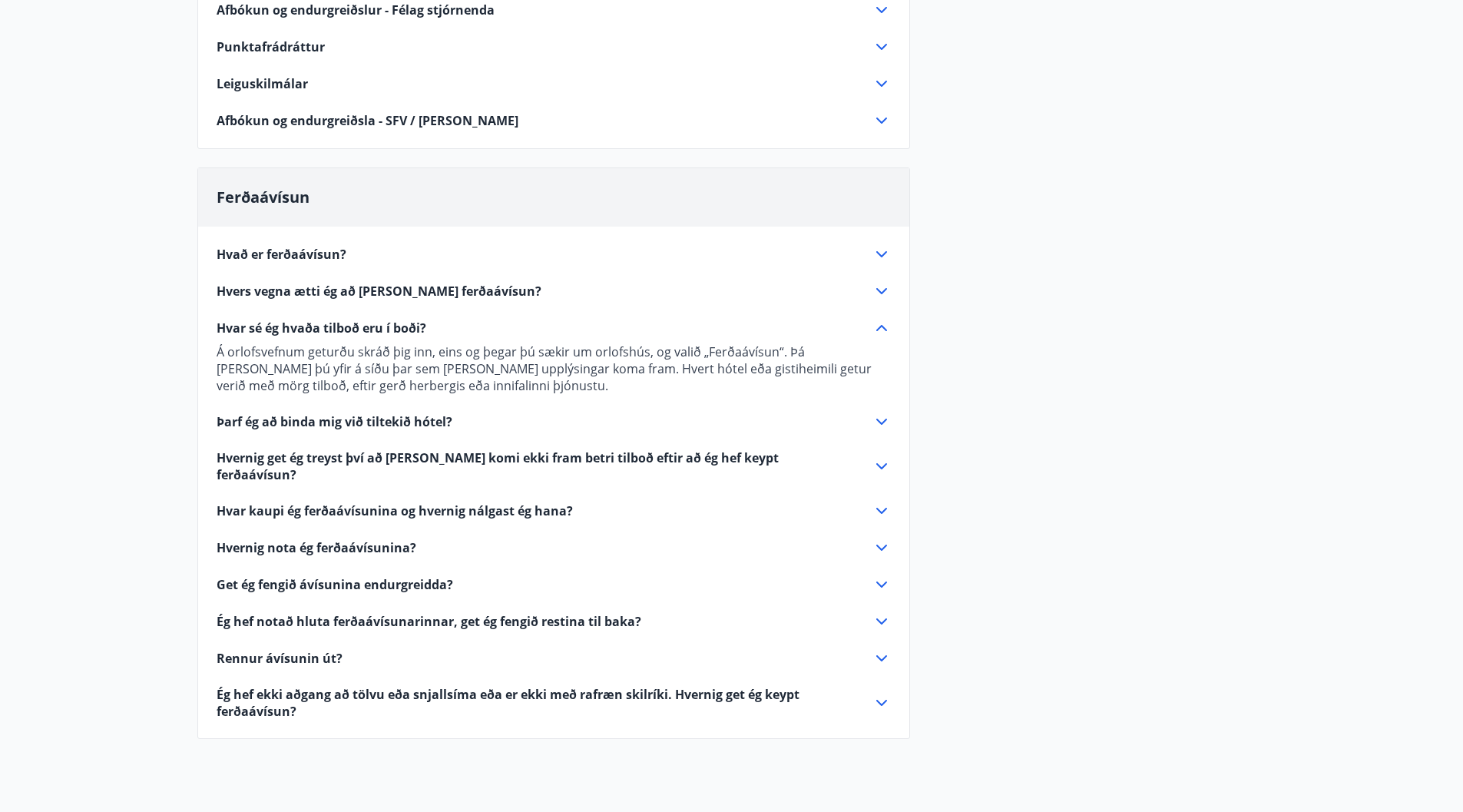
click at [882, 366] on p "Á orlofsvefnum geturðu skráð þig inn, eins og þegar þú sækir um orlofshús, og v…" at bounding box center [554, 369] width 675 height 51
click at [881, 374] on p "Á orlofsvefnum geturðu skráð þig inn, eins og þegar þú sækir um orlofshús, og v…" at bounding box center [554, 369] width 675 height 51
click at [876, 700] on icon at bounding box center [882, 703] width 11 height 6
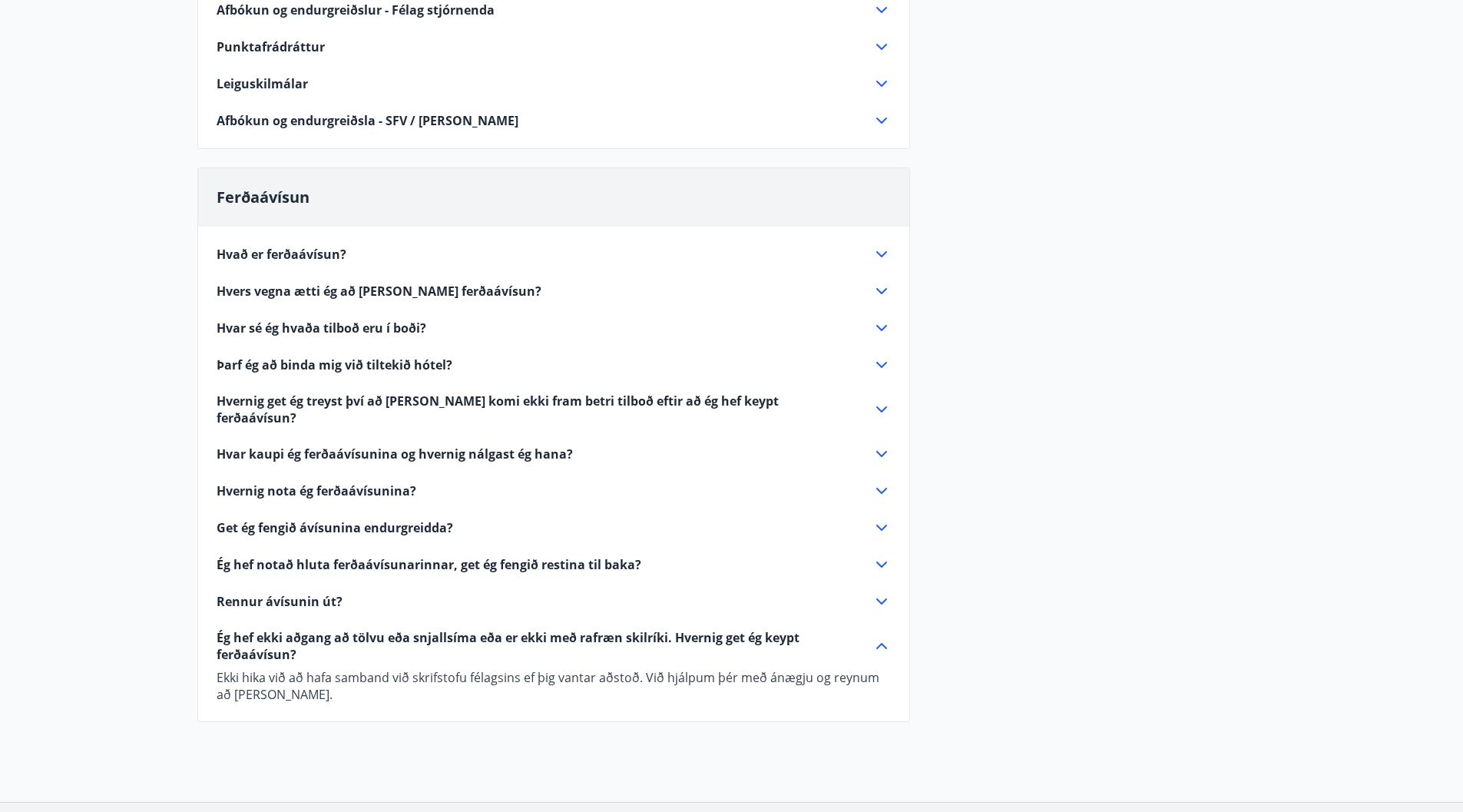
click at [877, 592] on icon at bounding box center [882, 601] width 18 height 18
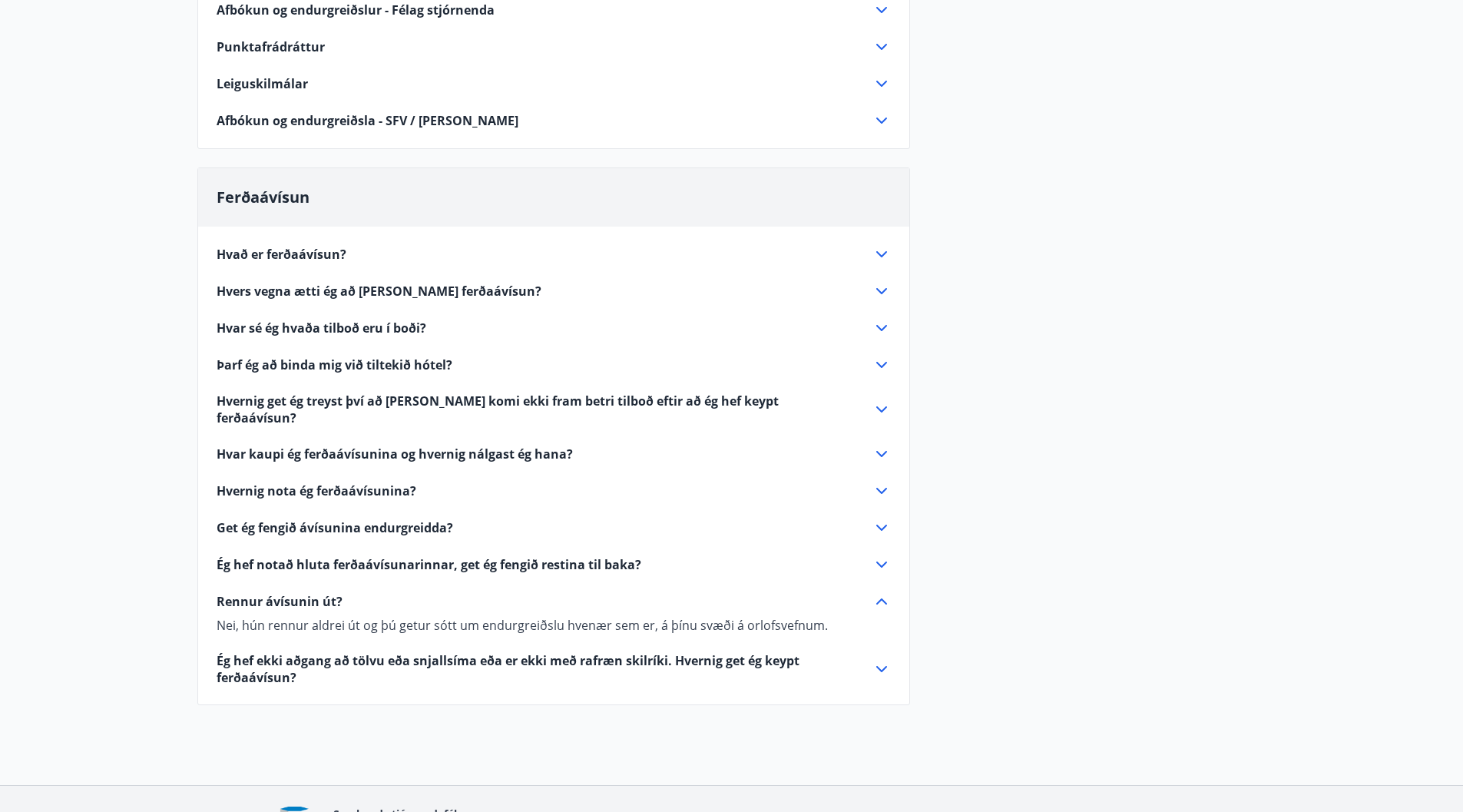
click at [877, 592] on icon at bounding box center [882, 601] width 18 height 18
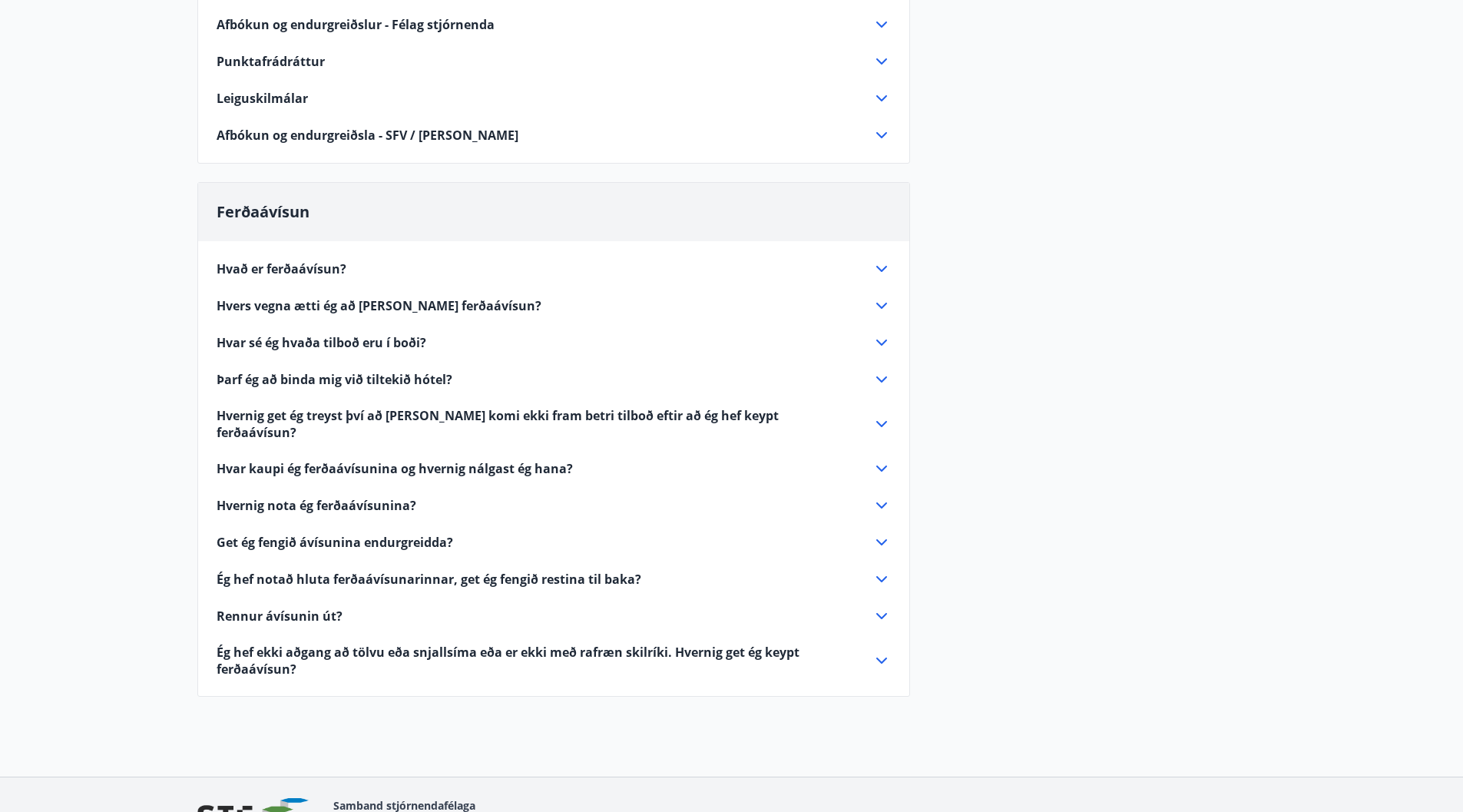
scroll to position [0, 0]
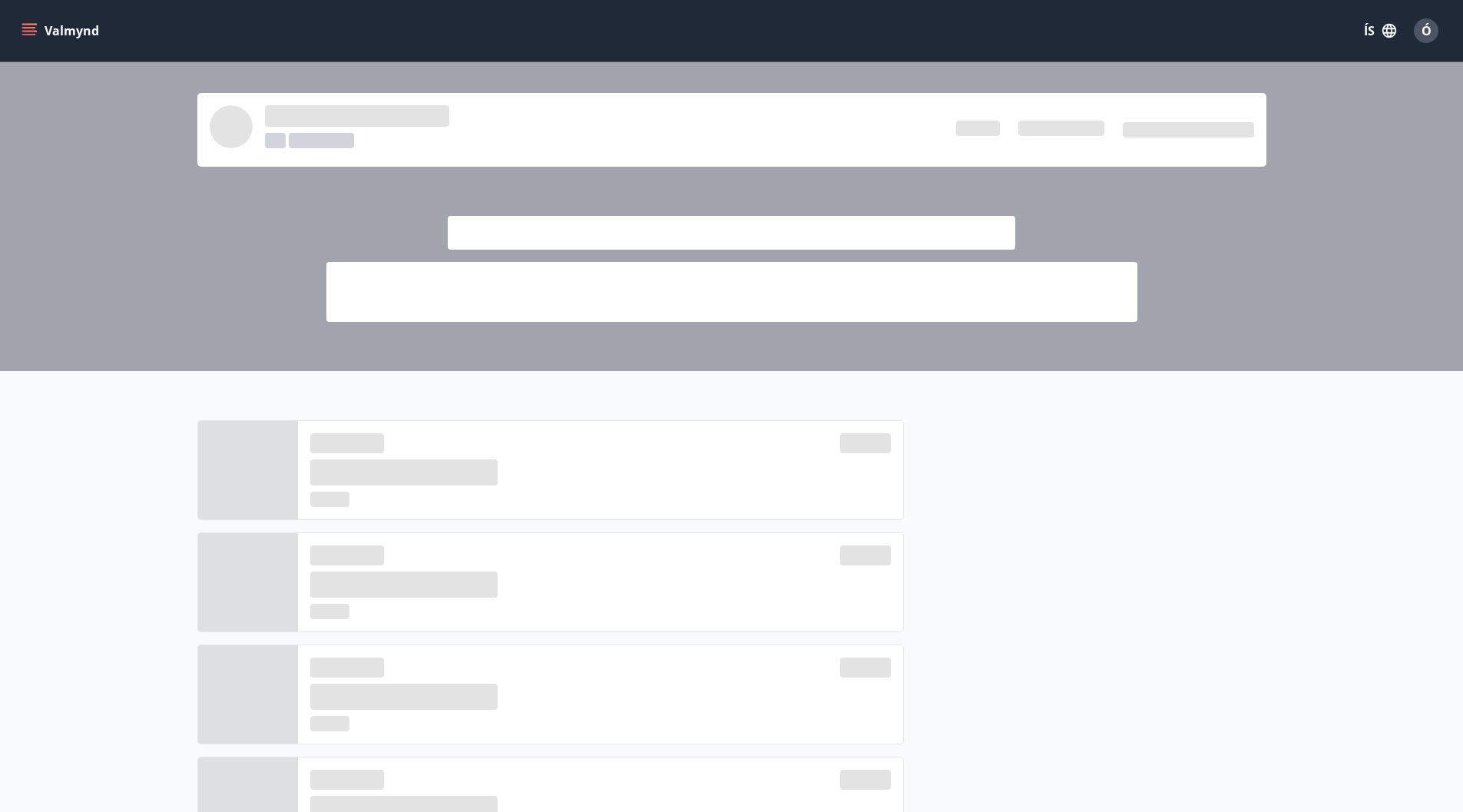
click at [1233, 222] on div at bounding box center [732, 217] width 1463 height 309
click at [65, 34] on button "Valmynd" at bounding box center [61, 31] width 87 height 28
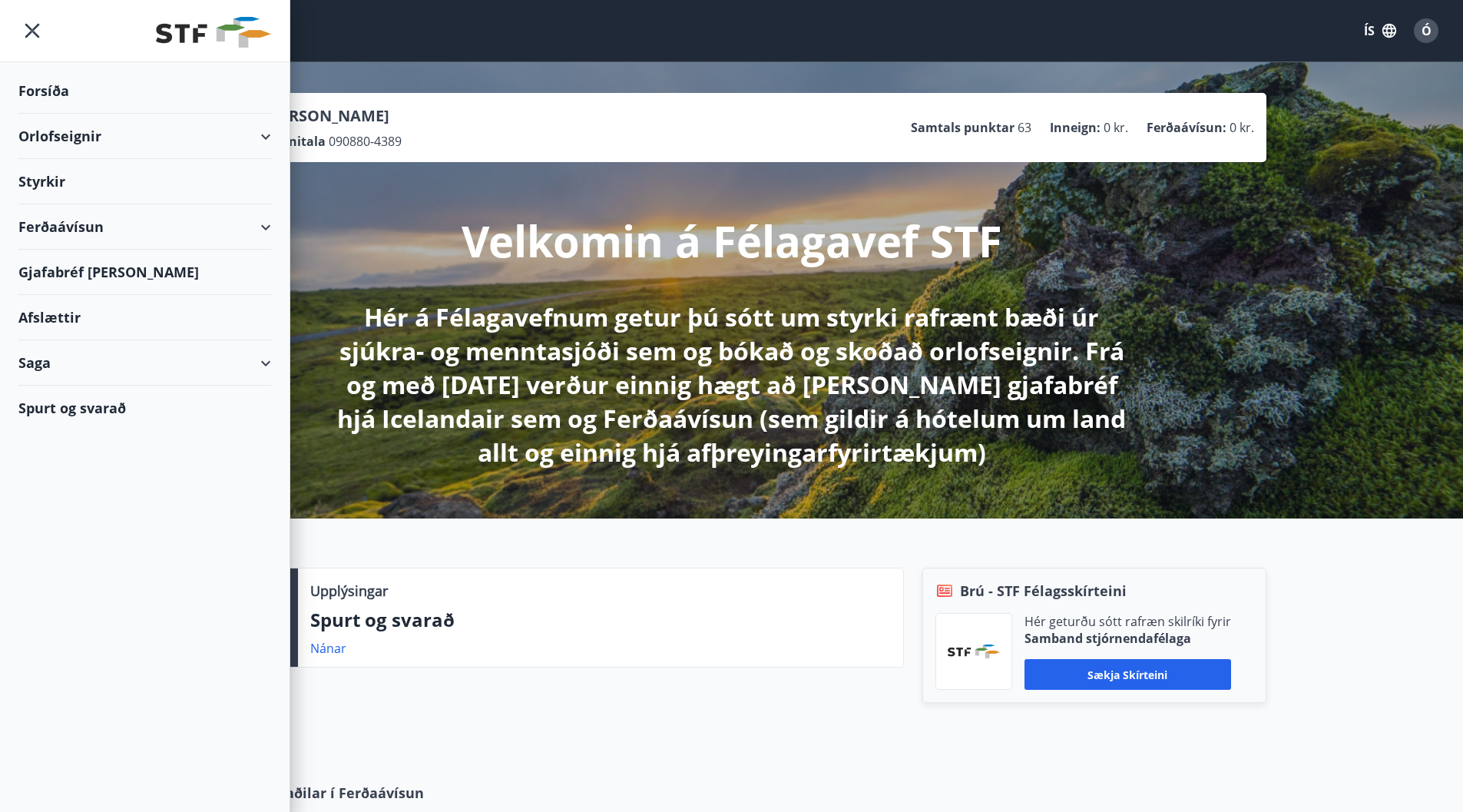
click at [80, 272] on div "Gjafabréf [PERSON_NAME]" at bounding box center [145, 272] width 253 height 45
click at [69, 177] on div "Styrkir" at bounding box center [145, 182] width 253 height 45
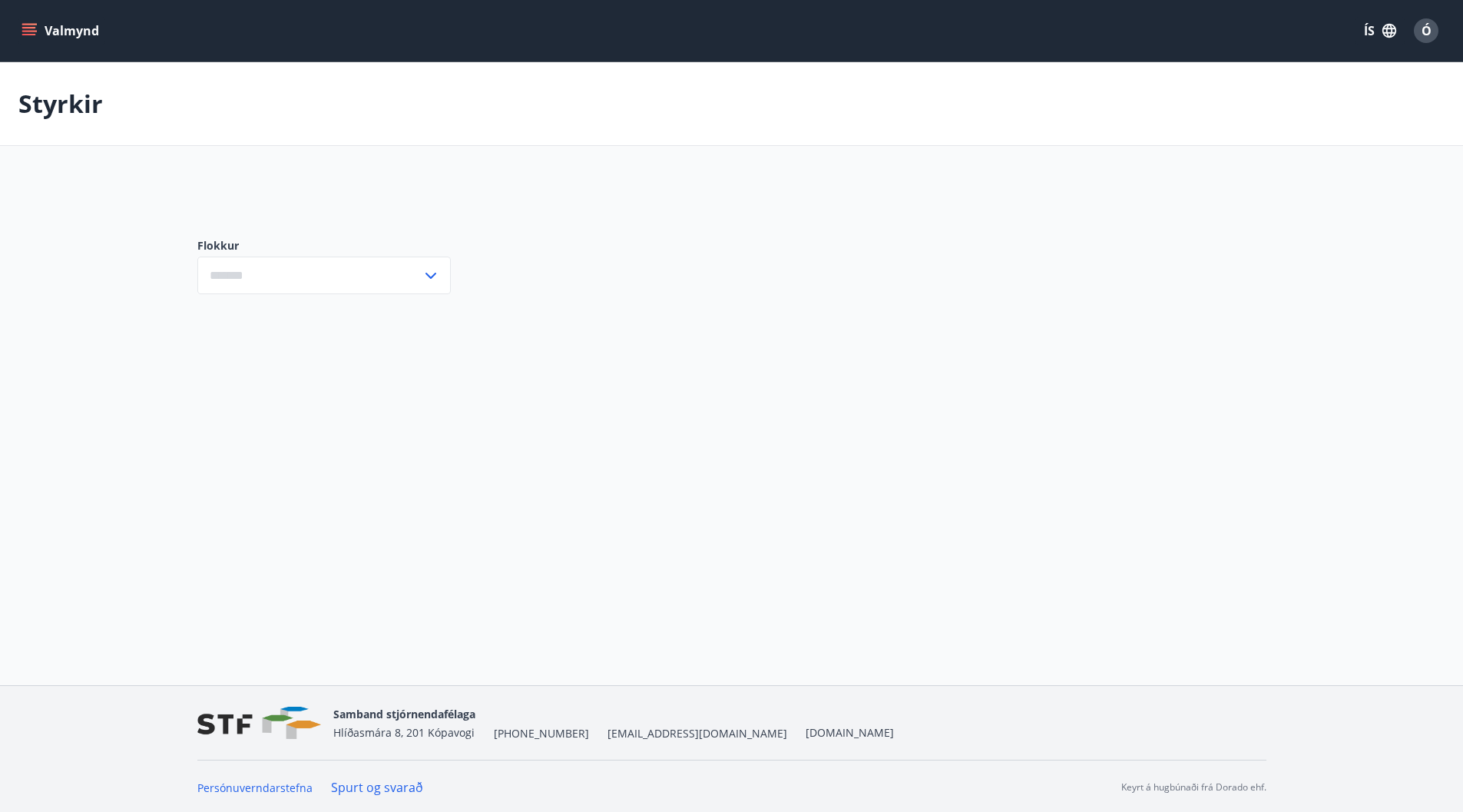
type input "***"
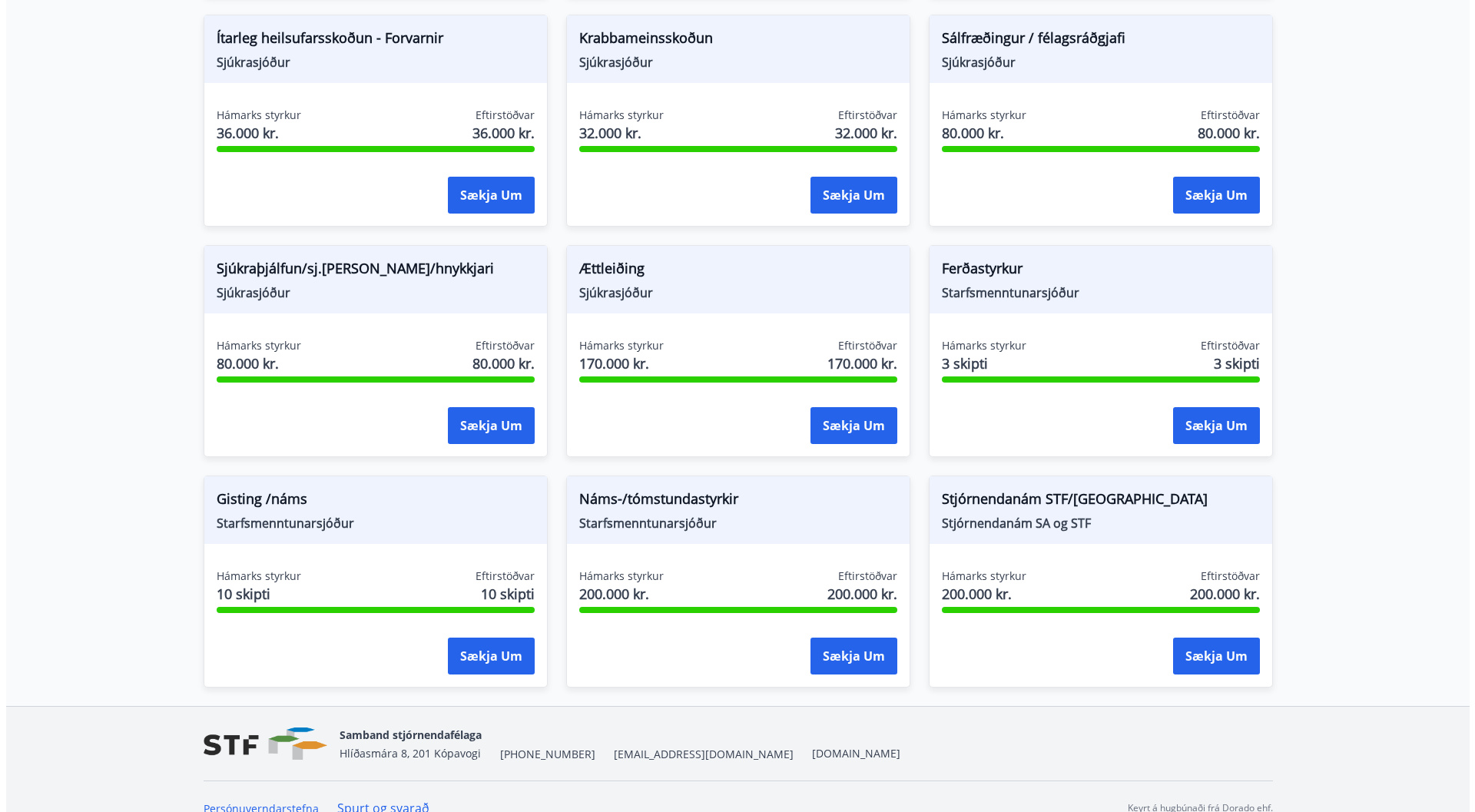
scroll to position [1106, 0]
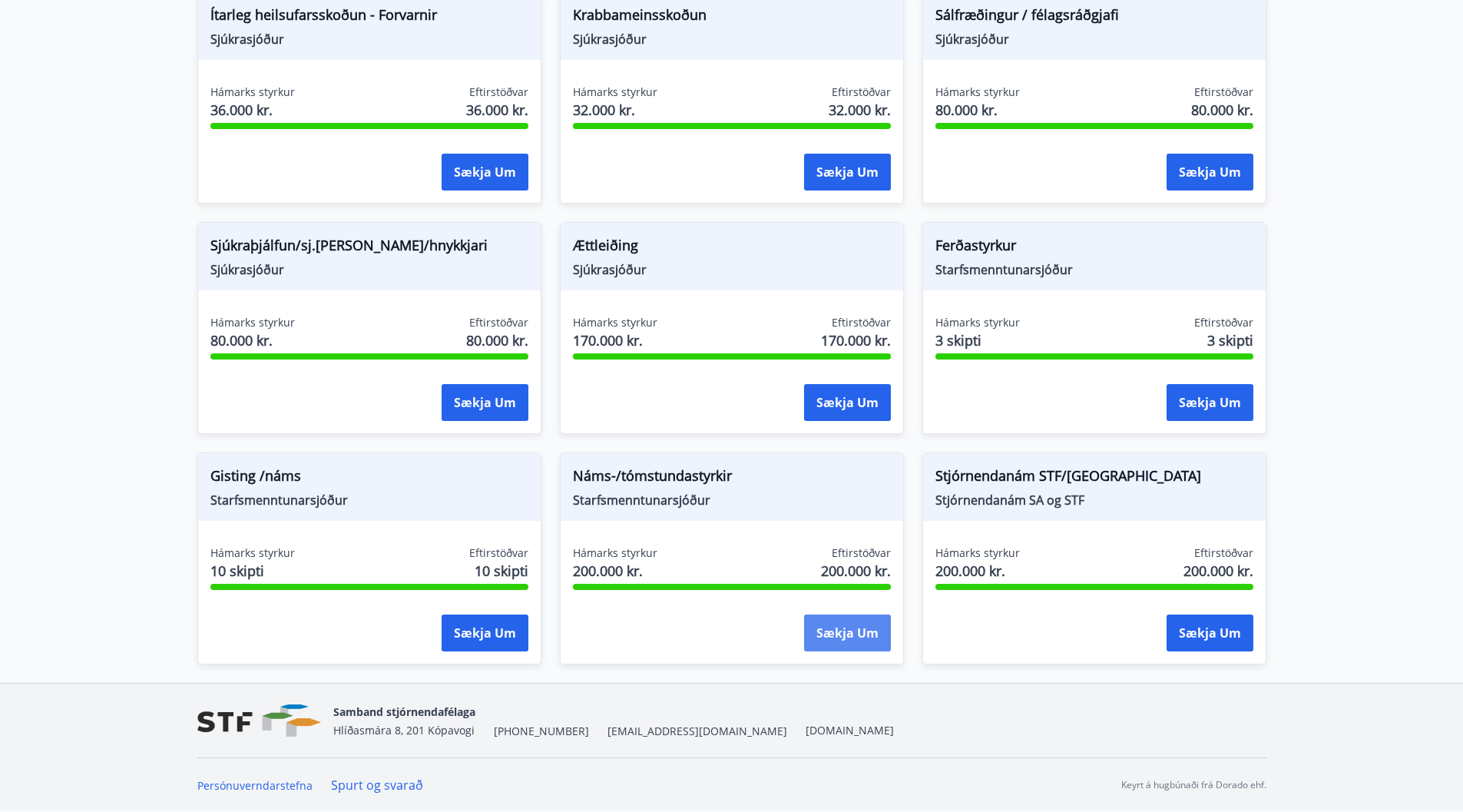
click at [845, 630] on button "Sækja um" at bounding box center [847, 633] width 87 height 37
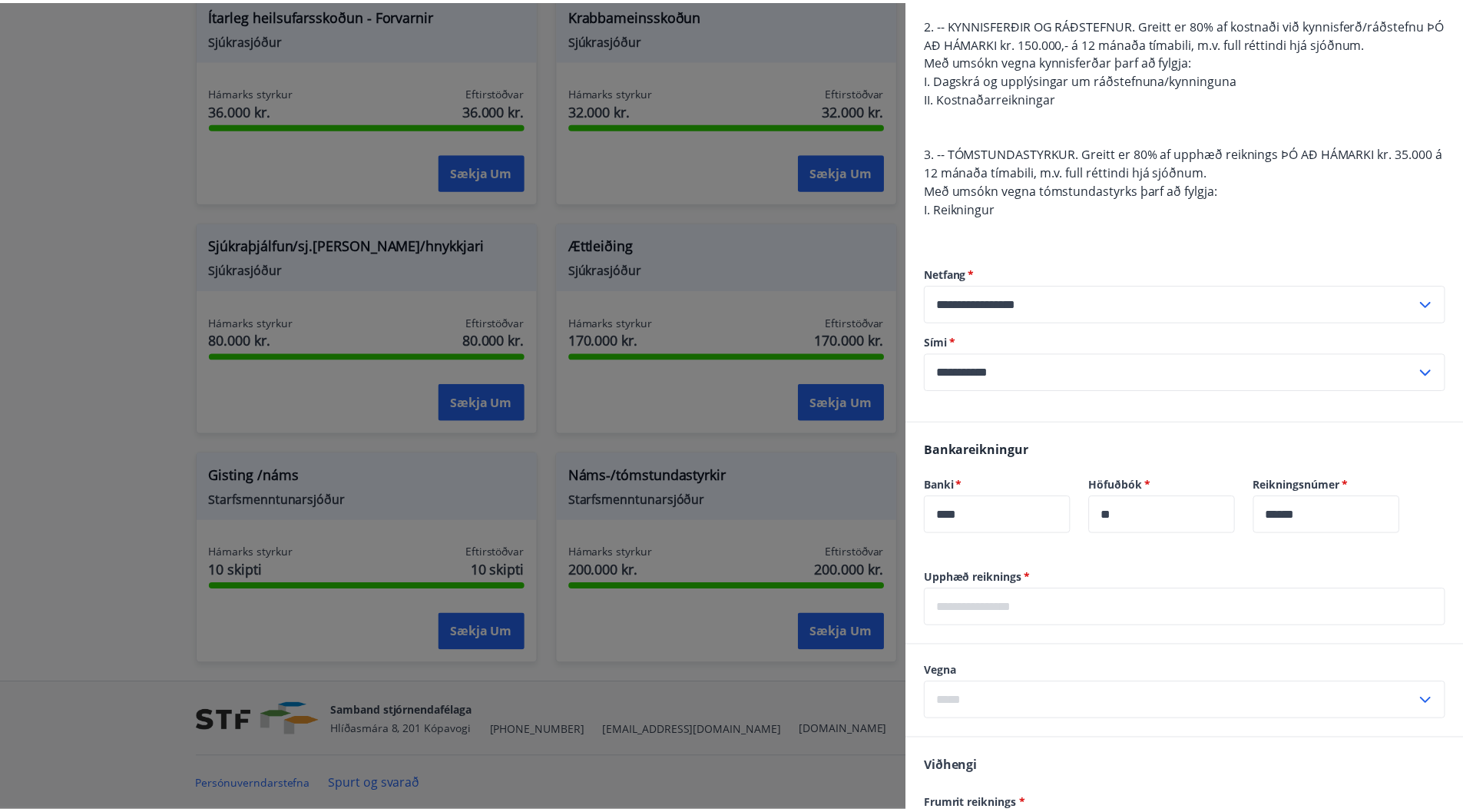
scroll to position [0, 0]
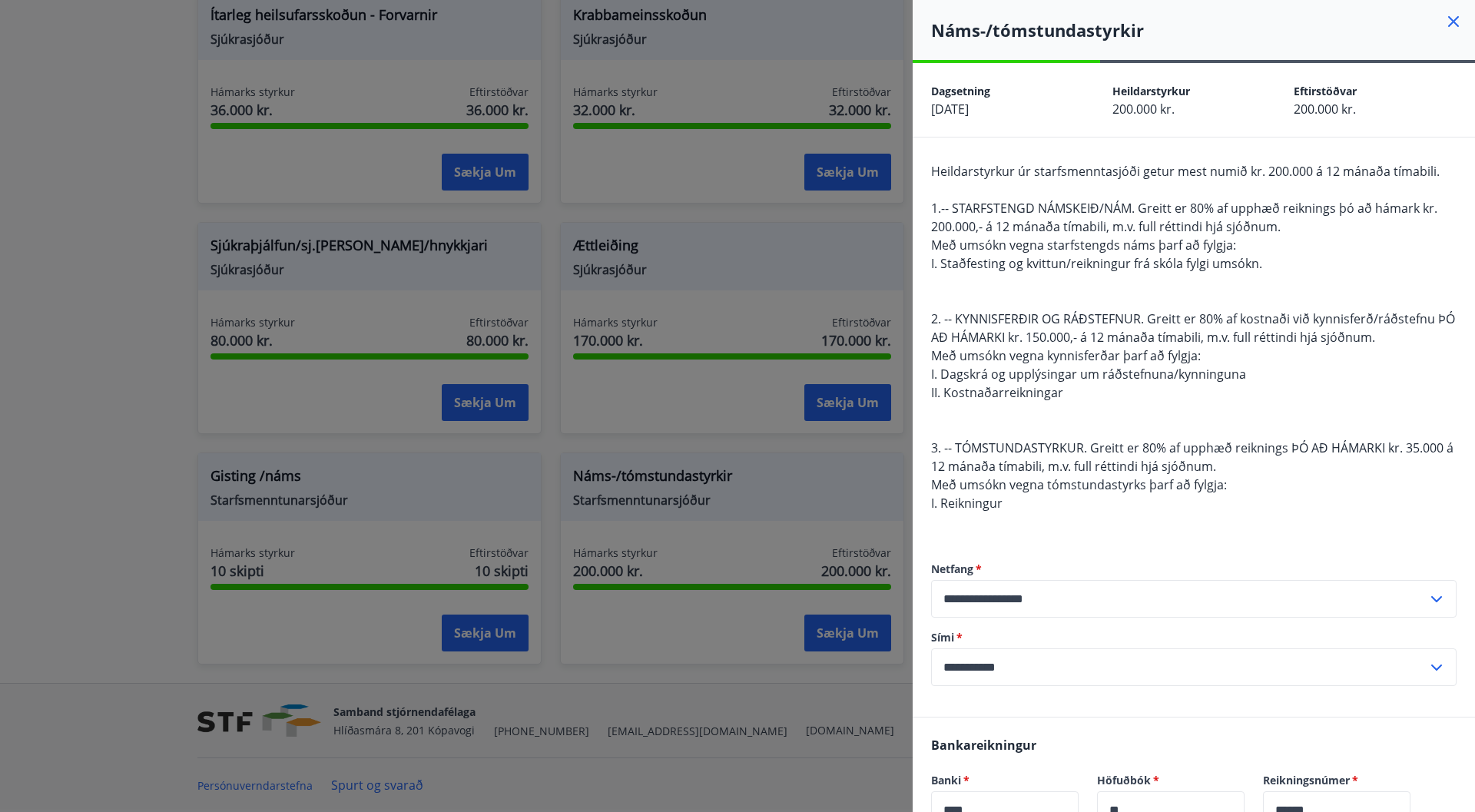
click at [1444, 17] on icon at bounding box center [1453, 22] width 18 height 18
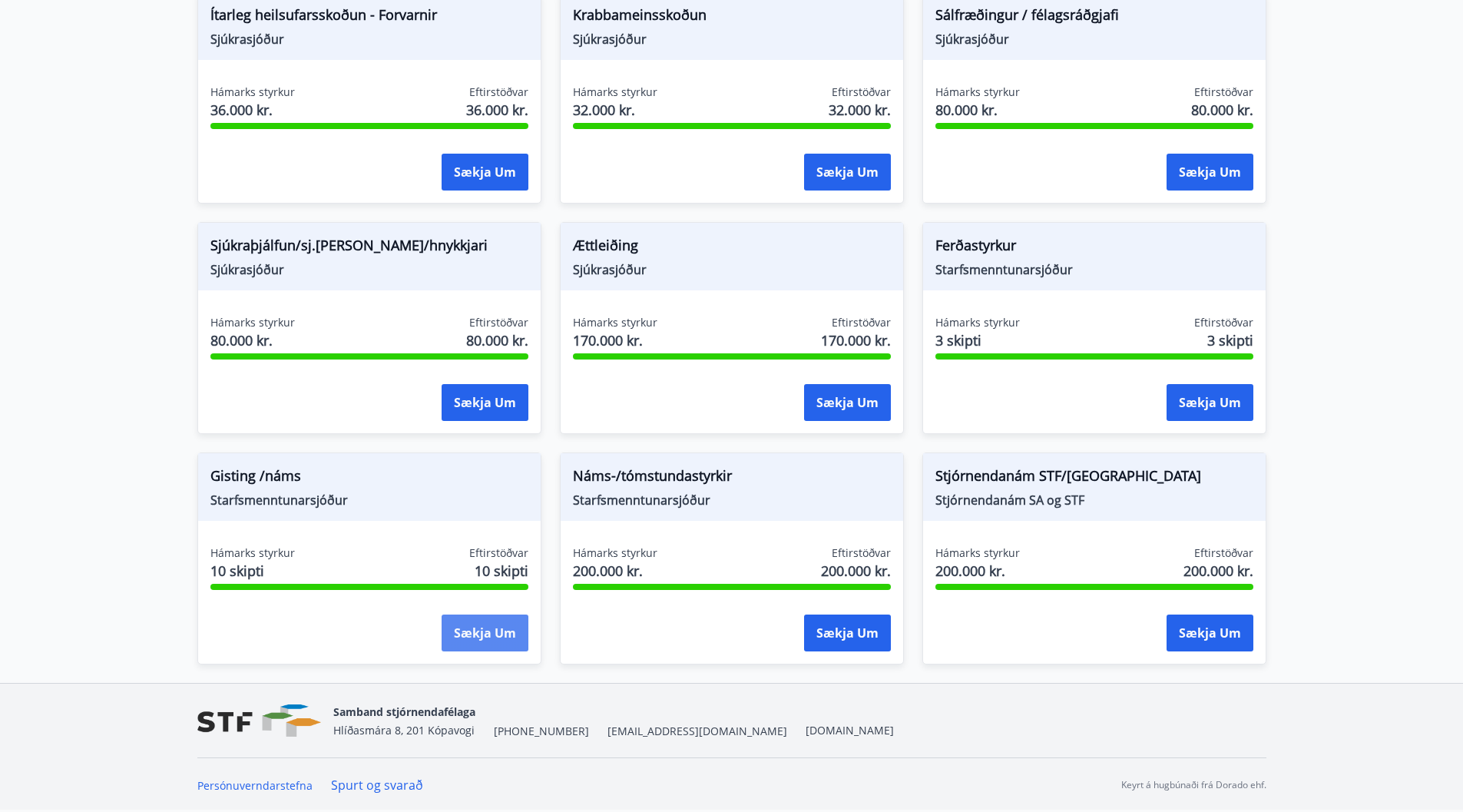
click at [462, 625] on button "Sækja um" at bounding box center [485, 633] width 87 height 37
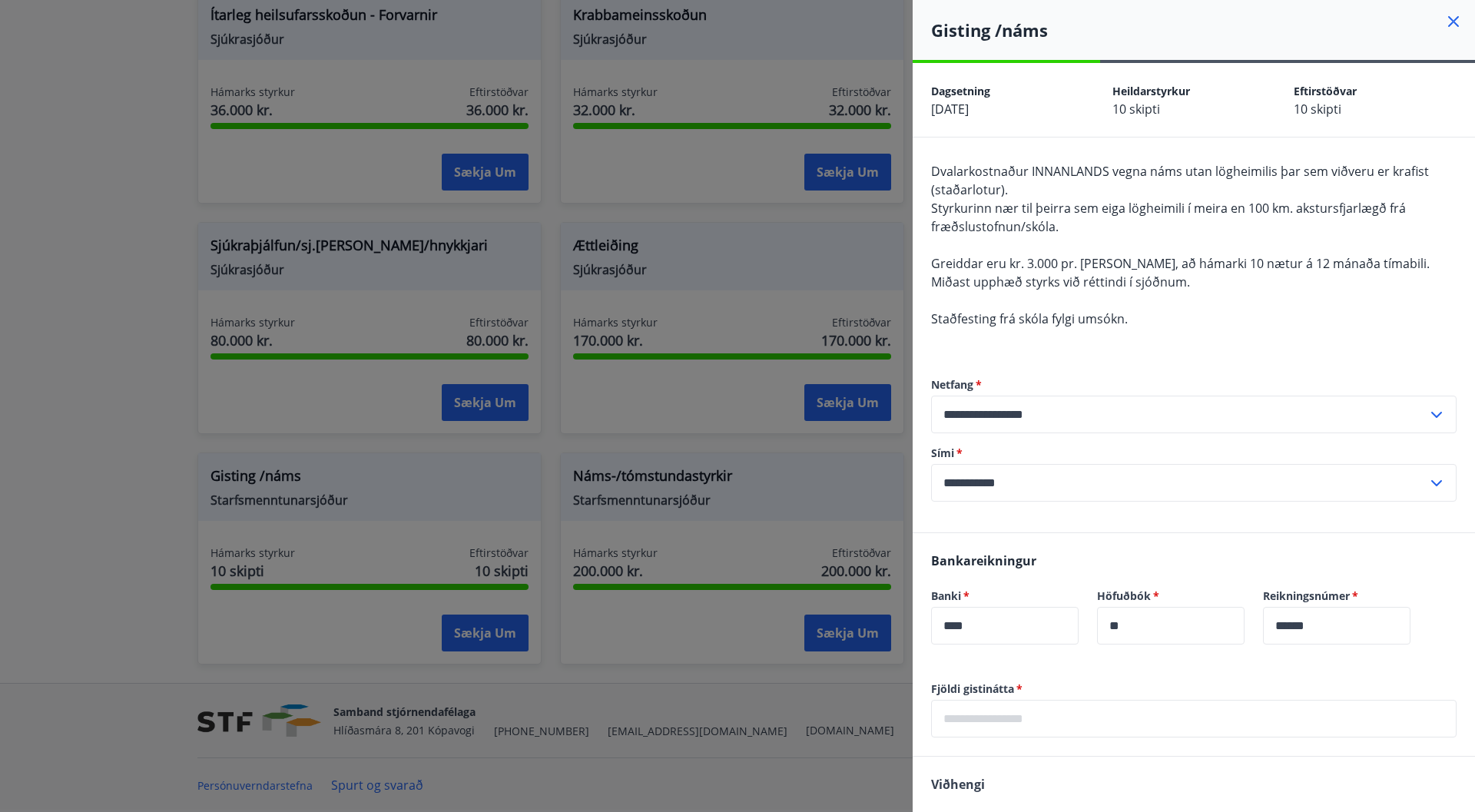
click at [1448, 20] on icon at bounding box center [1453, 22] width 18 height 18
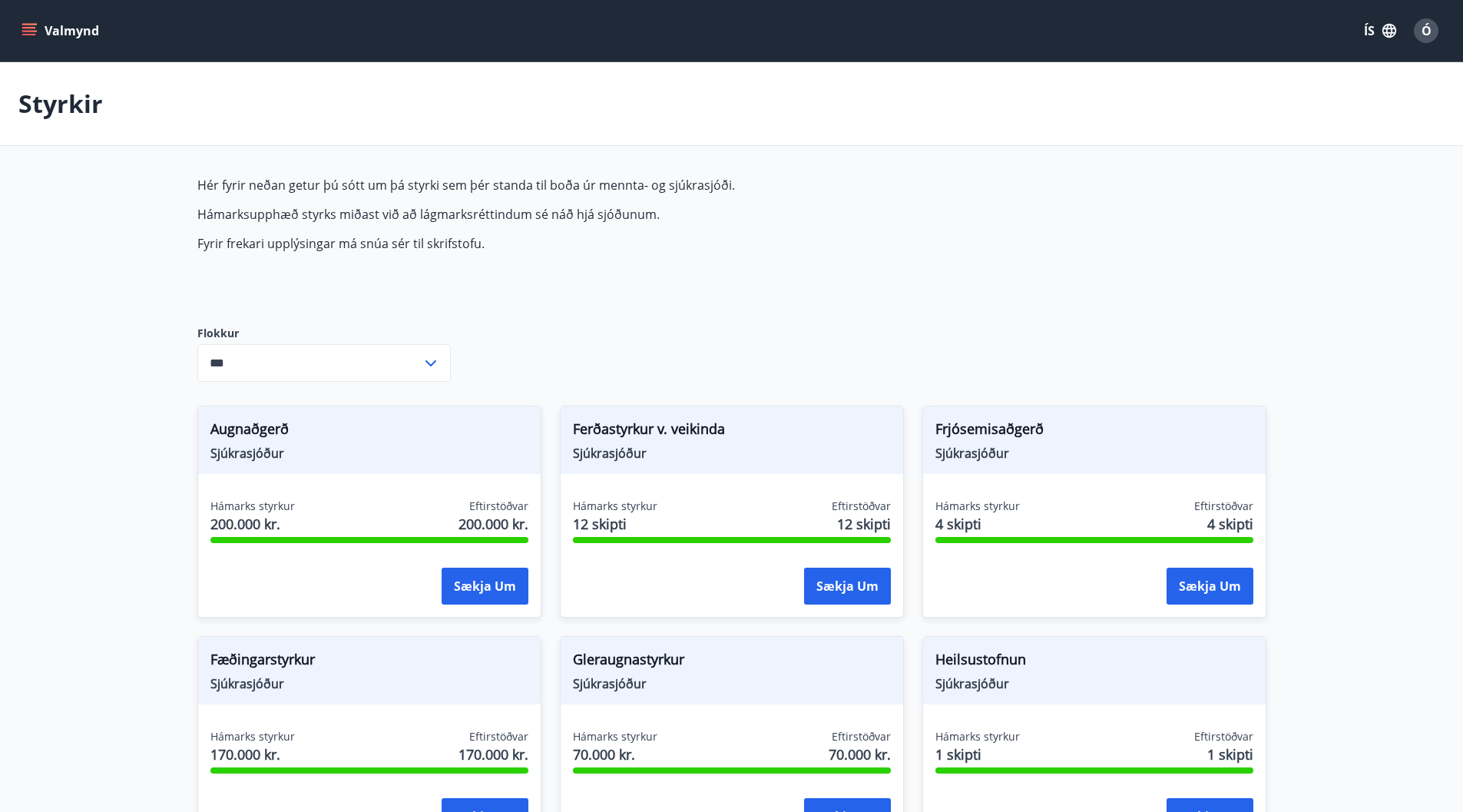
click at [33, 23] on icon "menu" at bounding box center [29, 30] width 15 height 15
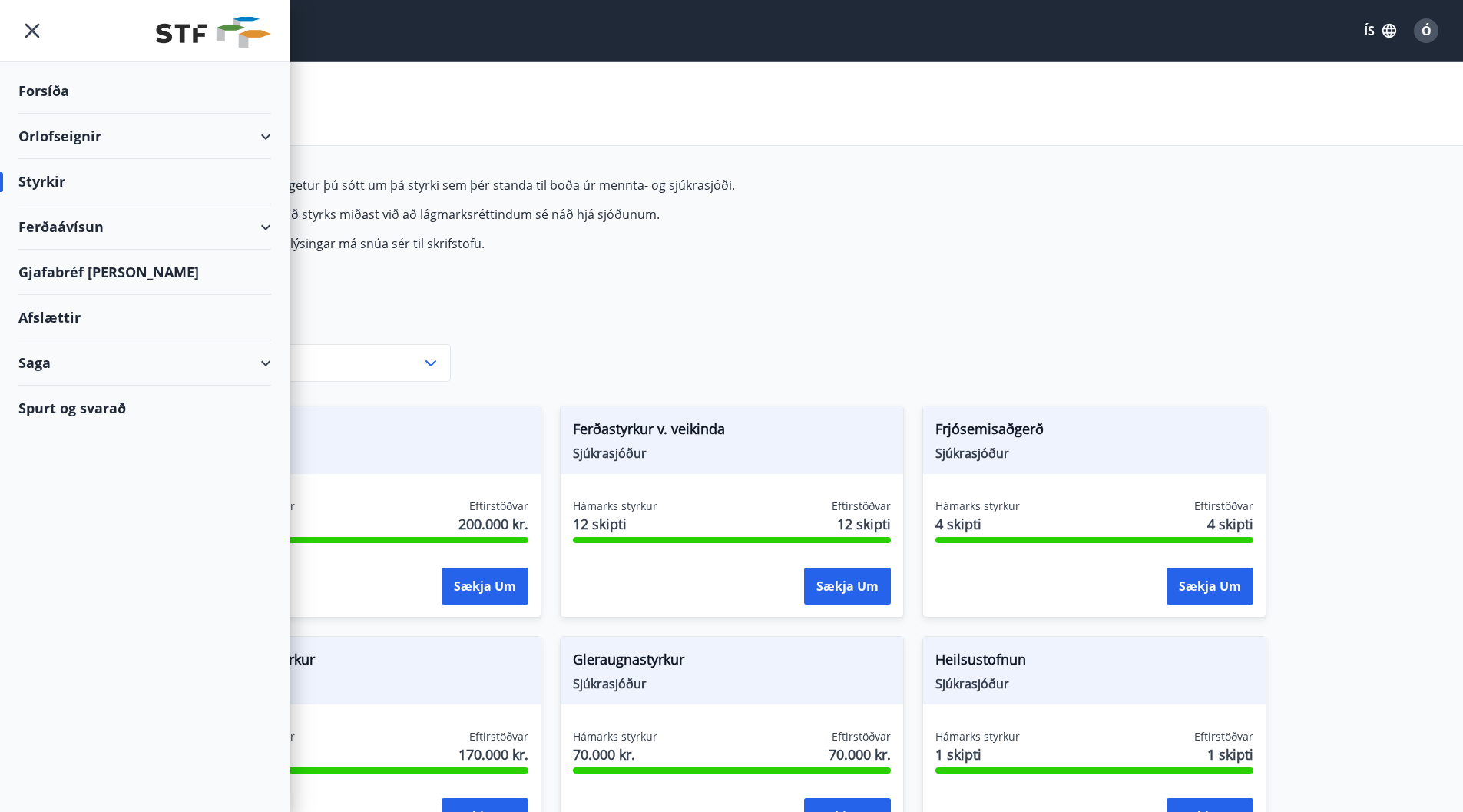
click at [71, 316] on div "Afslættir" at bounding box center [145, 317] width 253 height 45
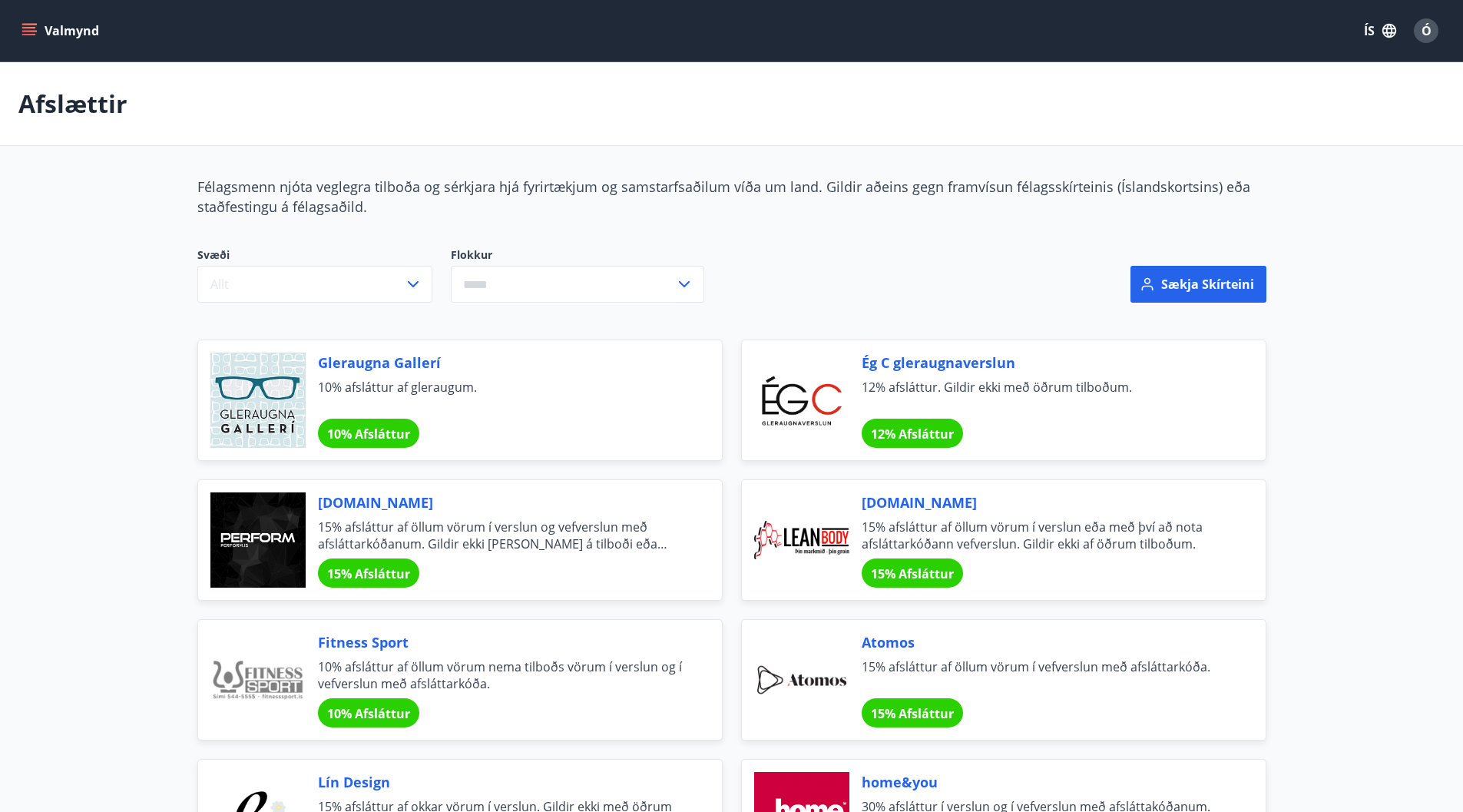
drag, startPoint x: 174, startPoint y: 257, endPoint x: 175, endPoint y: 247, distance: 10.0
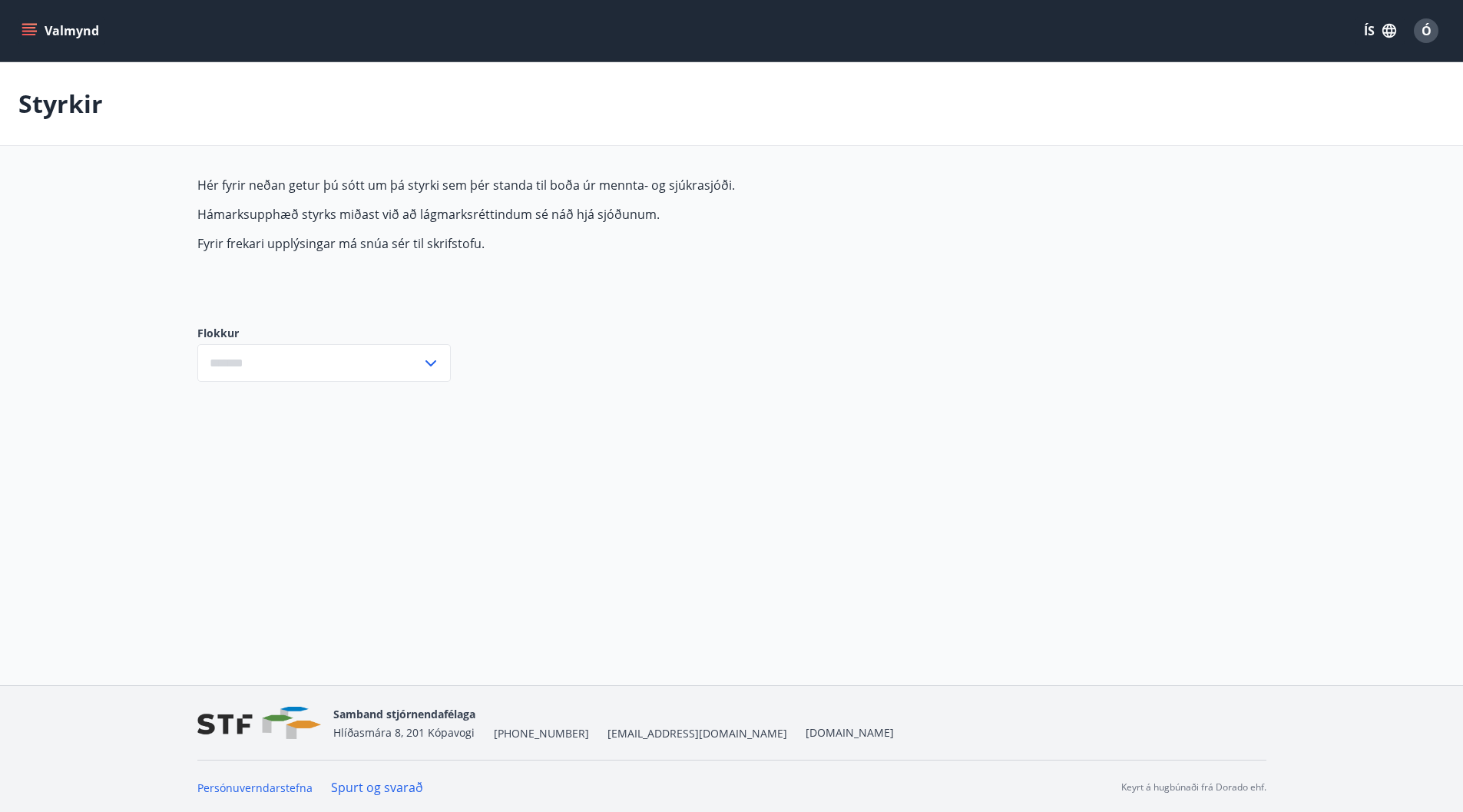
type input "***"
